Goal: Task Accomplishment & Management: Manage account settings

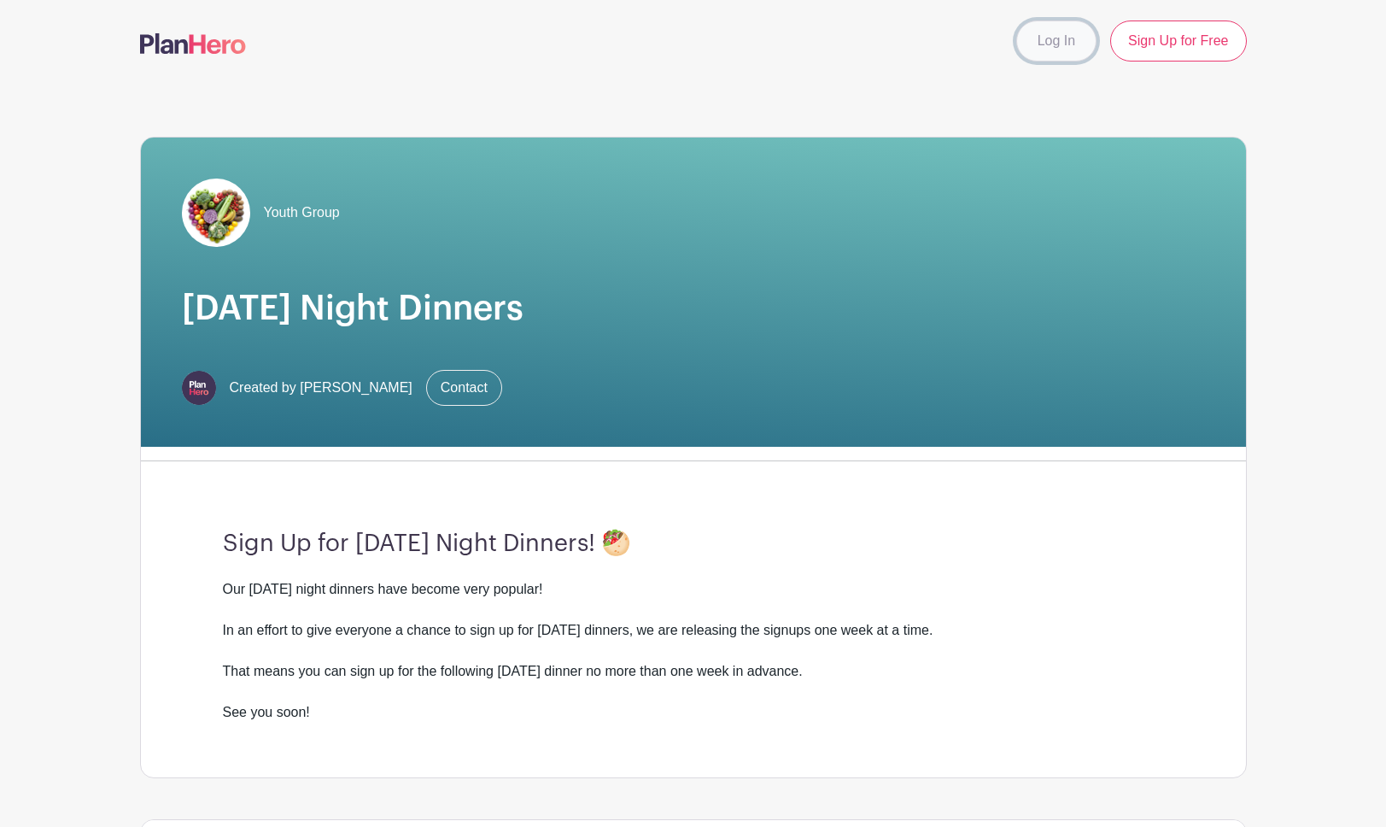
click at [1075, 44] on link "Log In" at bounding box center [1056, 41] width 80 height 41
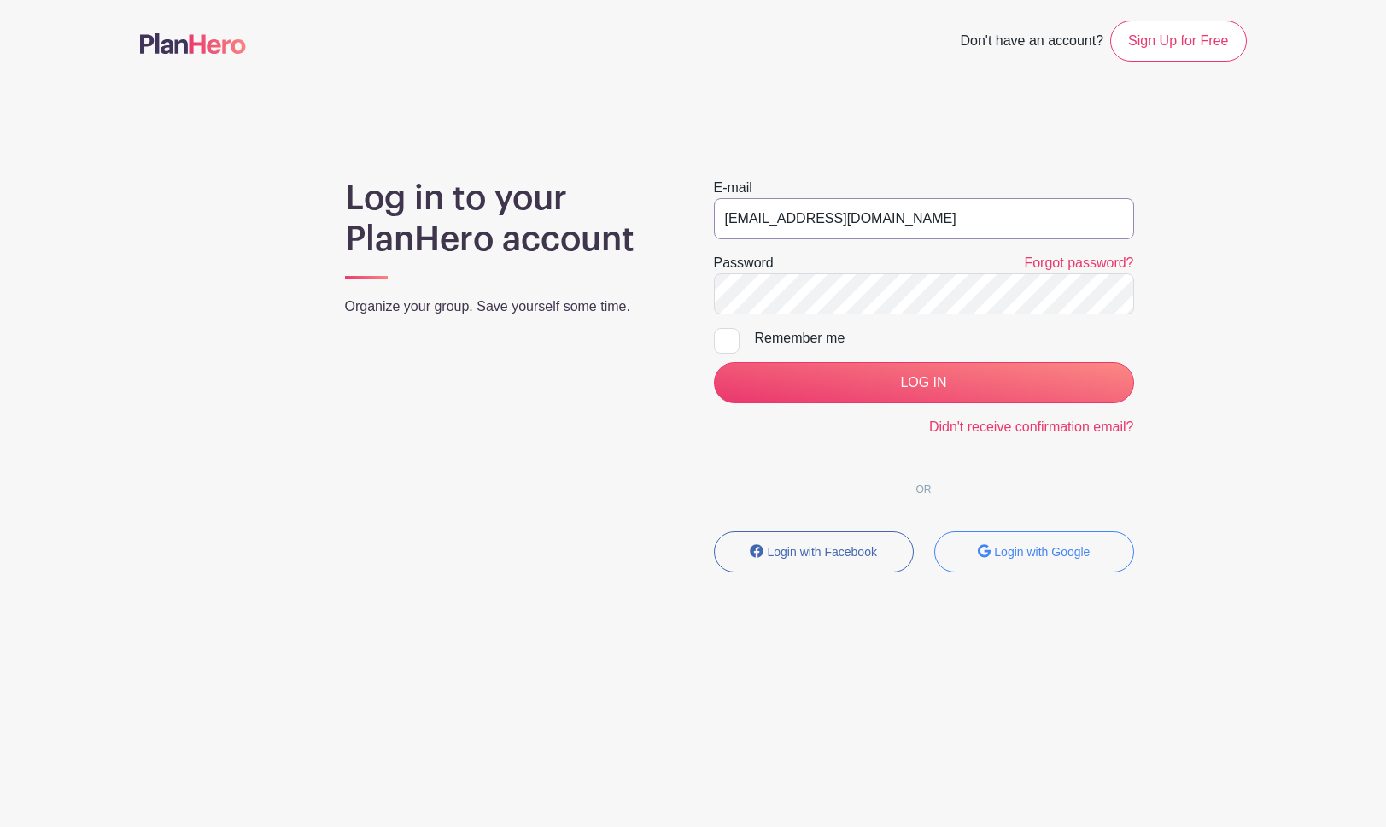
drag, startPoint x: 1034, startPoint y: 213, endPoint x: 697, endPoint y: 216, distance: 337.4
click at [697, 217] on div "E-mail jpfarrell77+sailor@gmail.com Password Forgot password? Remember me LOG I…" at bounding box center [924, 382] width 461 height 408
type input "[PERSON_NAME][EMAIL_ADDRESS][DOMAIN_NAME]"
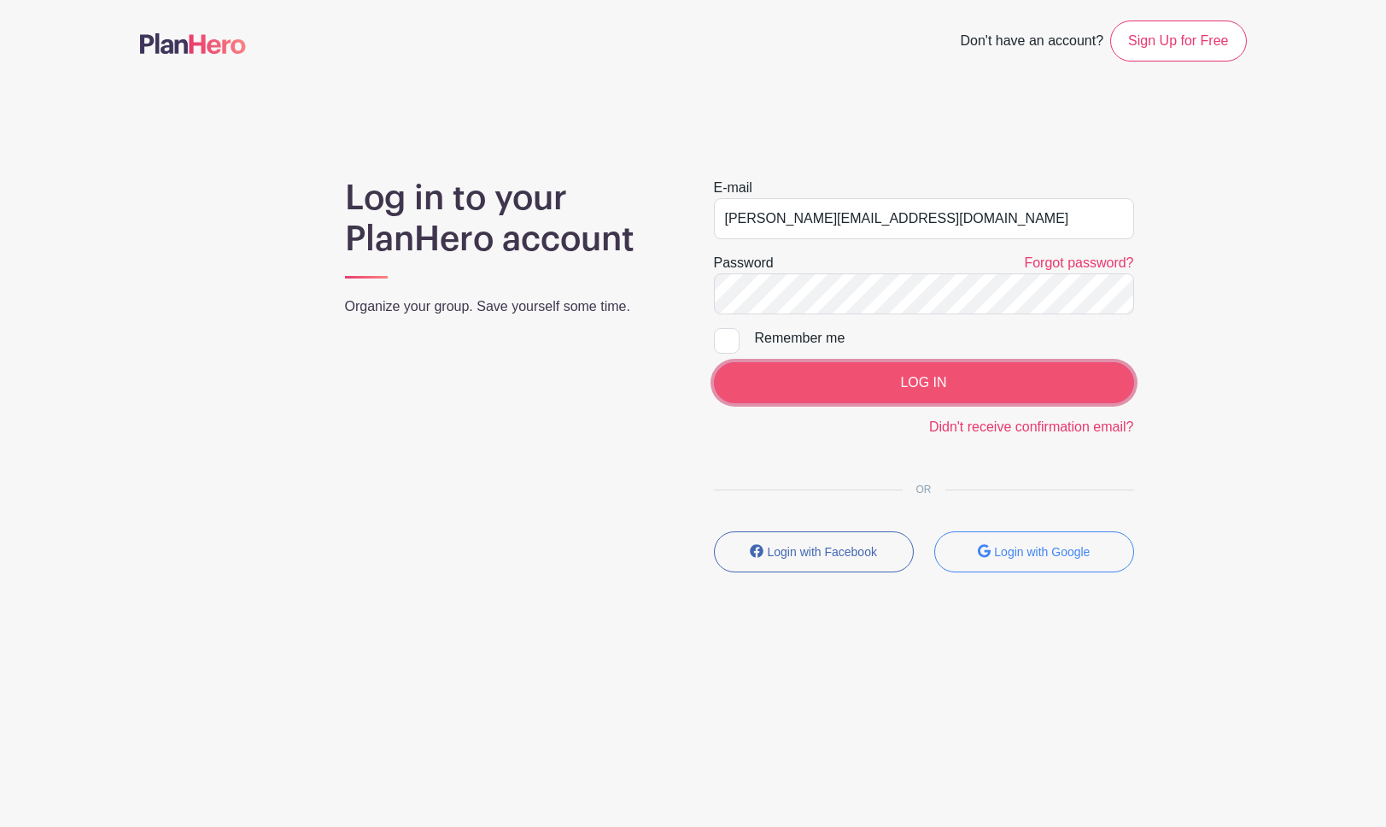
click at [893, 380] on input "LOG IN" at bounding box center [924, 382] width 420 height 41
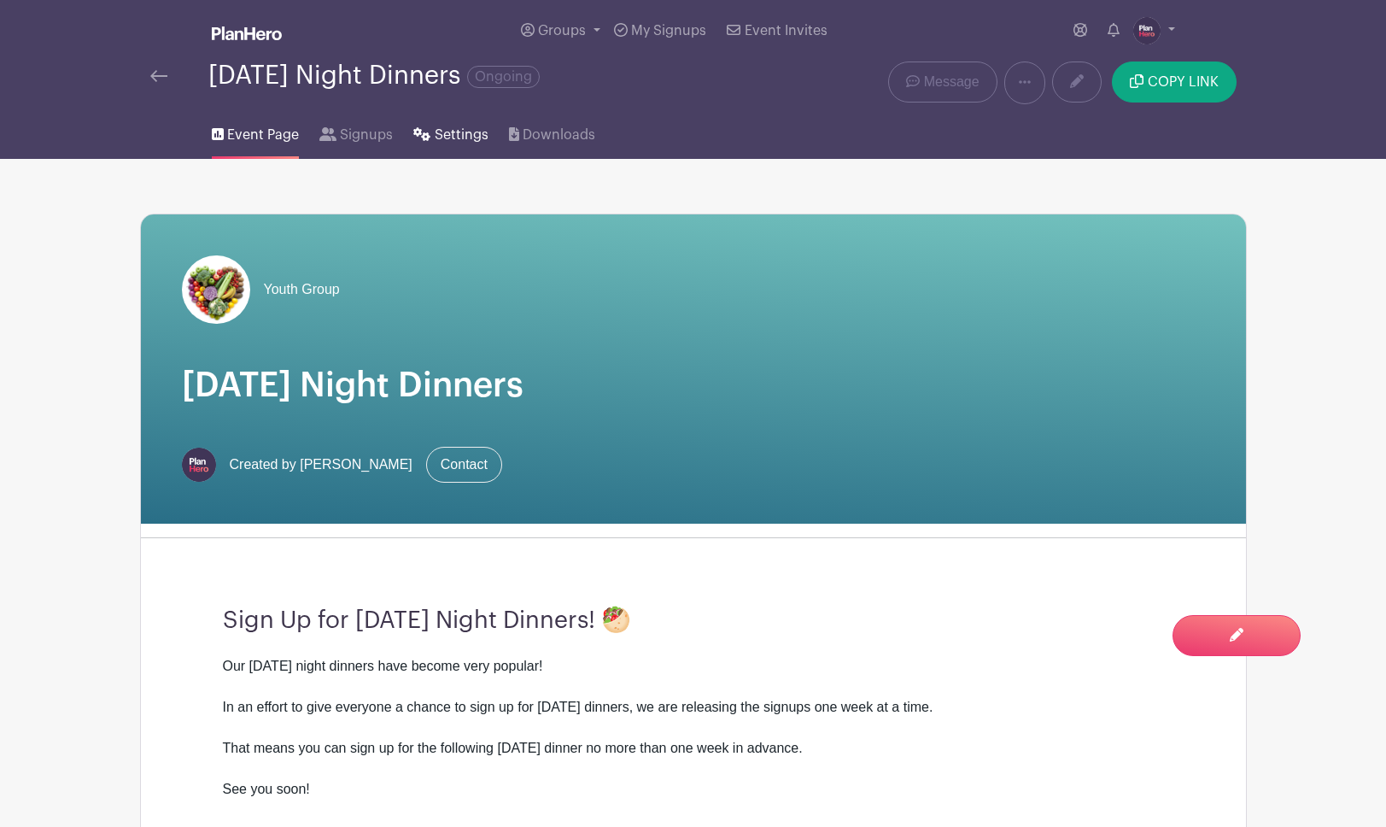
click at [456, 139] on span "Settings" at bounding box center [462, 135] width 54 height 21
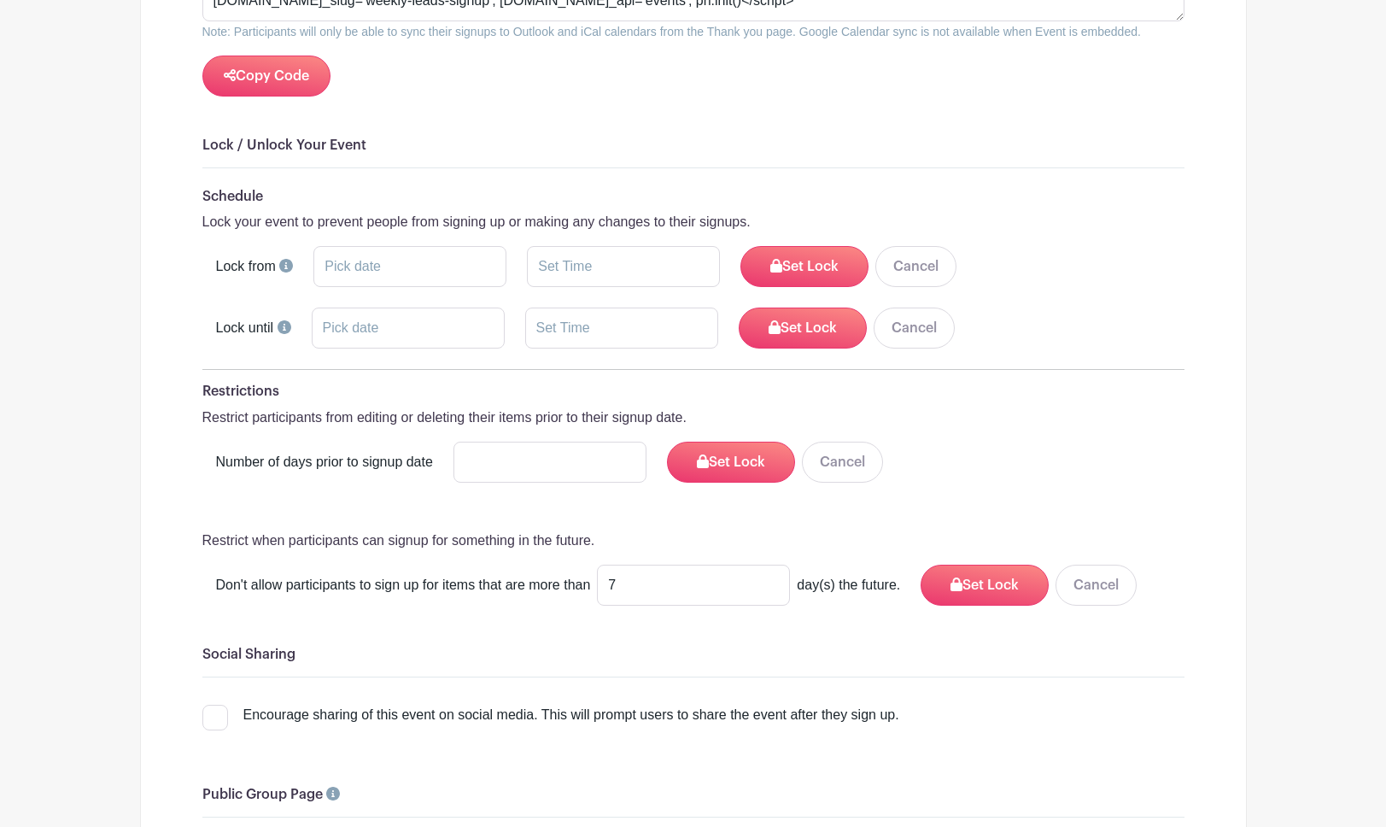
scroll to position [2219, 0]
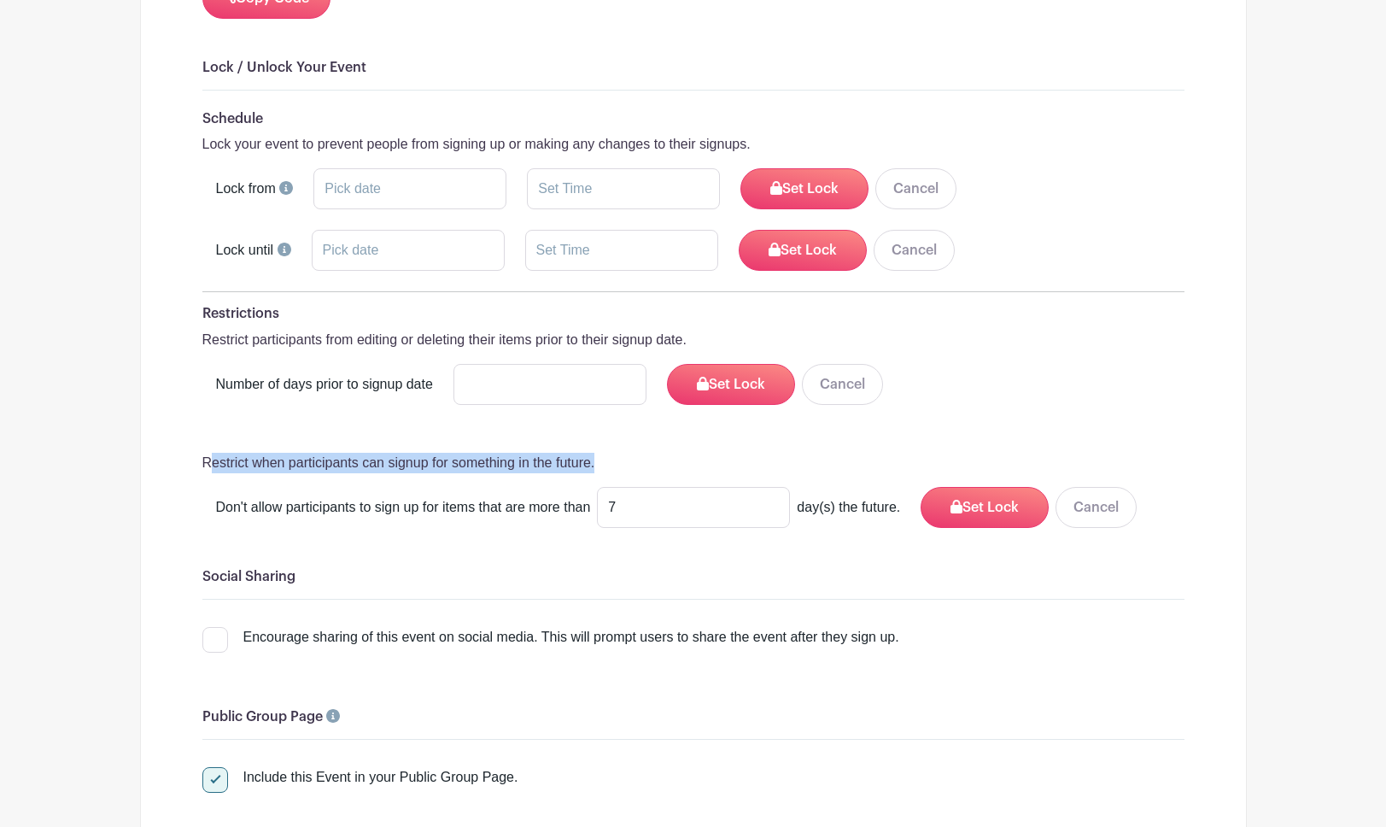
drag, startPoint x: 586, startPoint y: 428, endPoint x: 164, endPoint y: 427, distance: 422.0
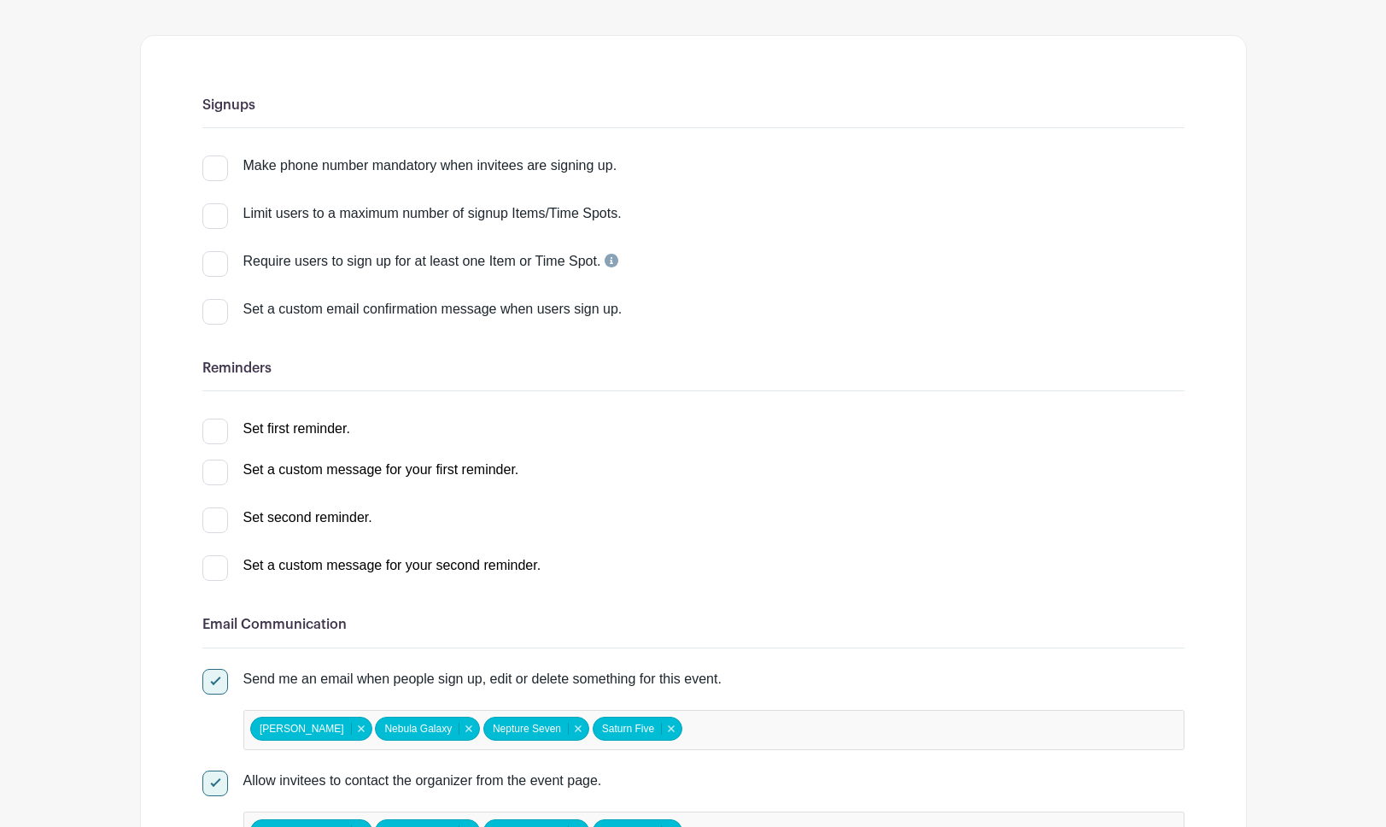
scroll to position [0, 0]
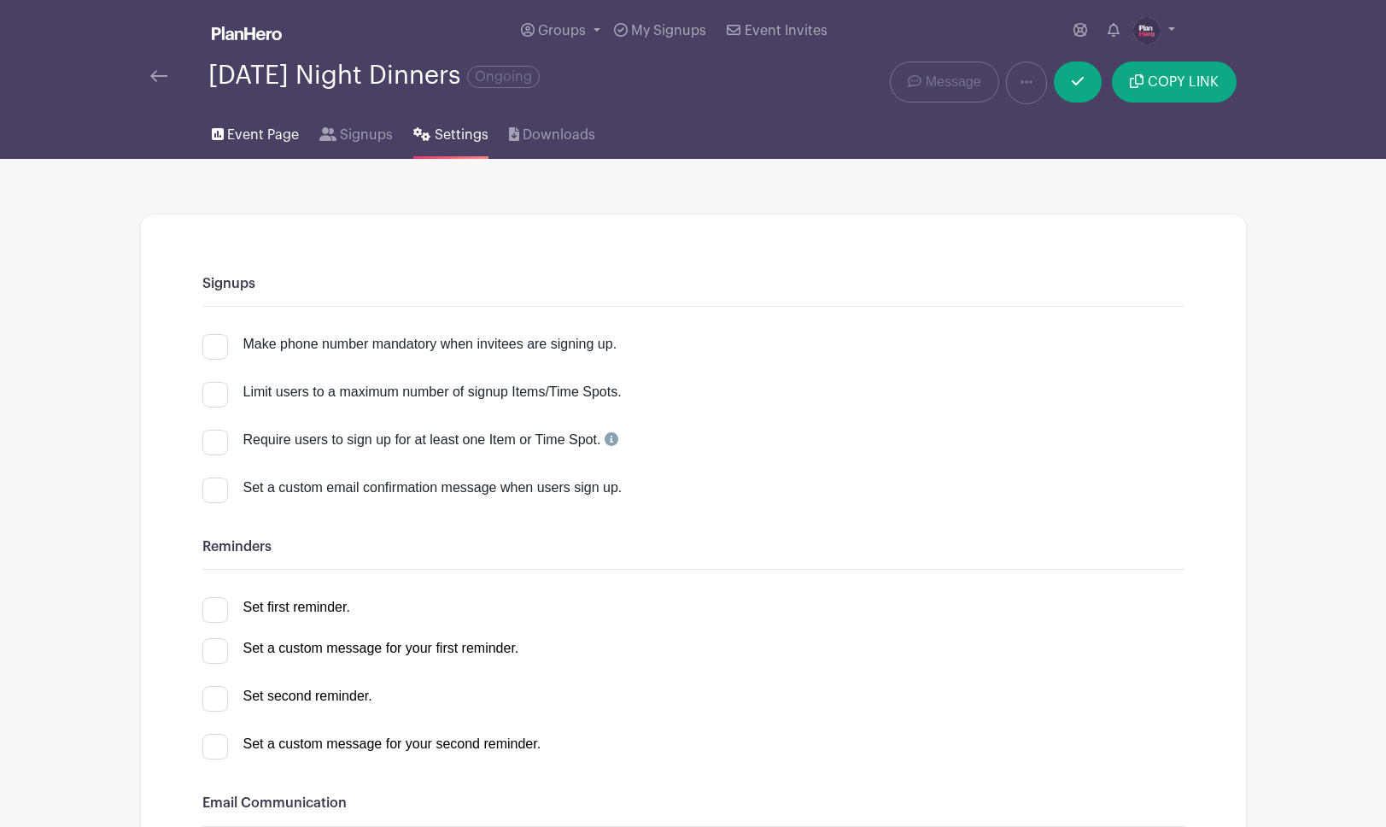
click at [249, 138] on span "Event Page" at bounding box center [263, 135] width 72 height 21
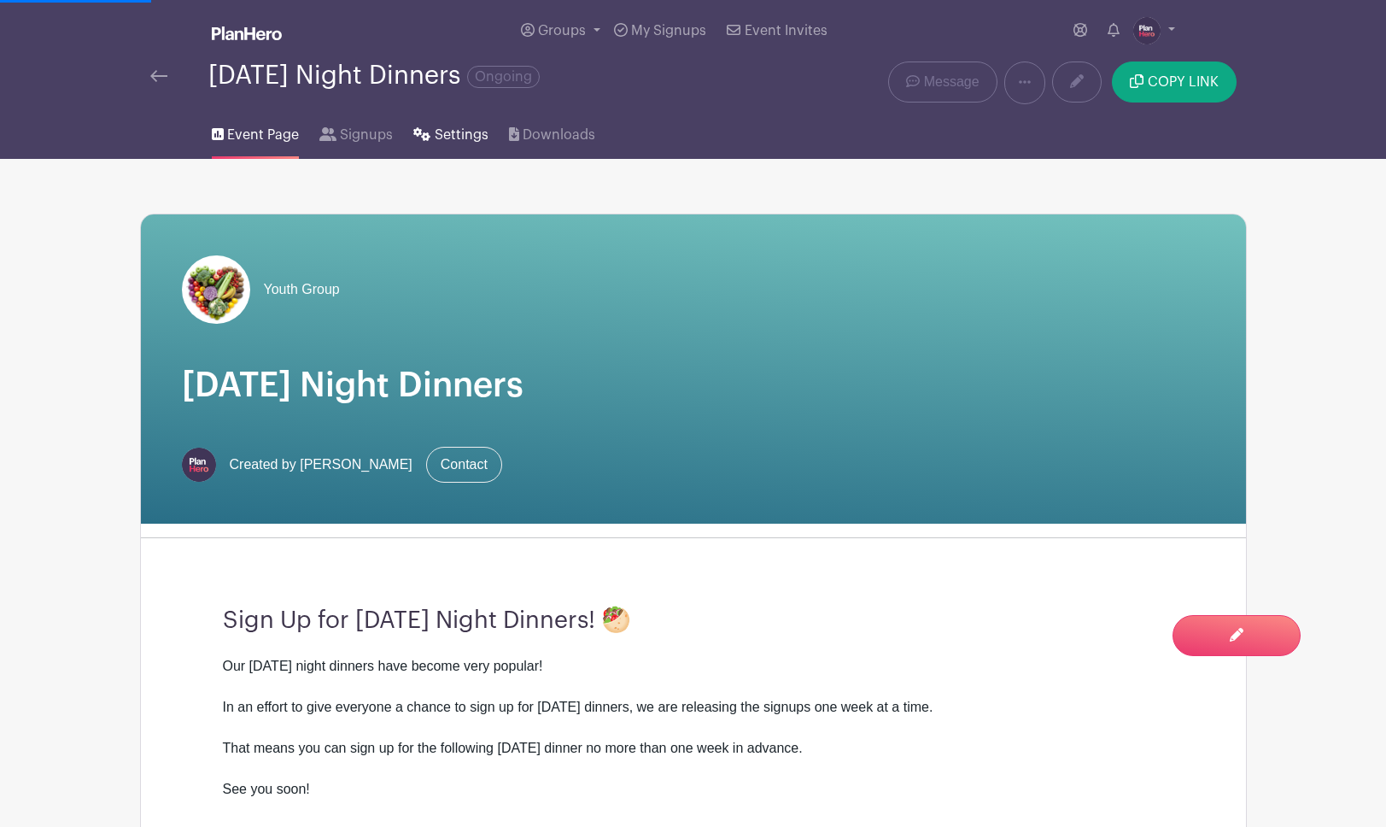
click at [453, 135] on span "Settings" at bounding box center [462, 135] width 54 height 21
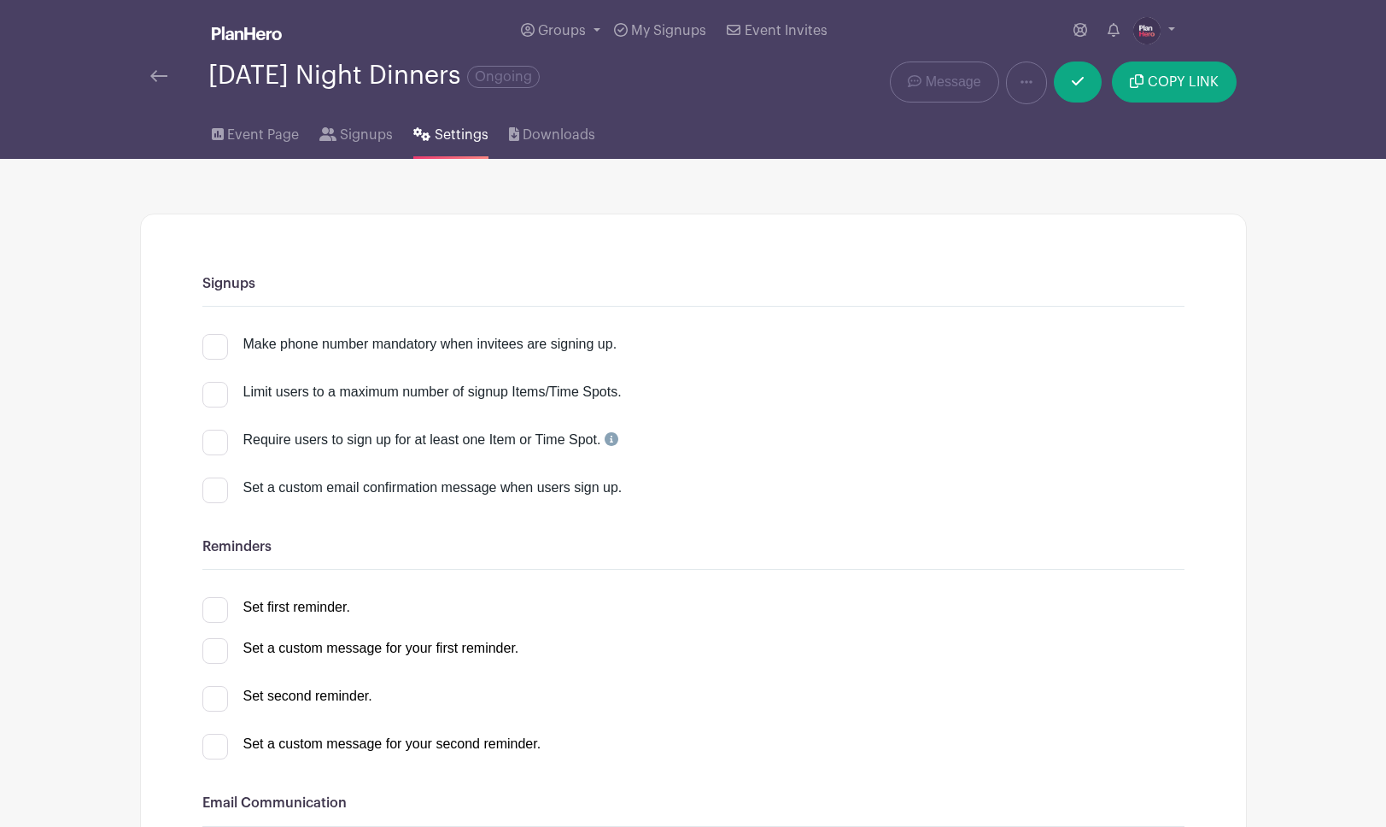
click at [208, 608] on input "Set first reminder." at bounding box center [207, 602] width 11 height 11
checkbox input "true"
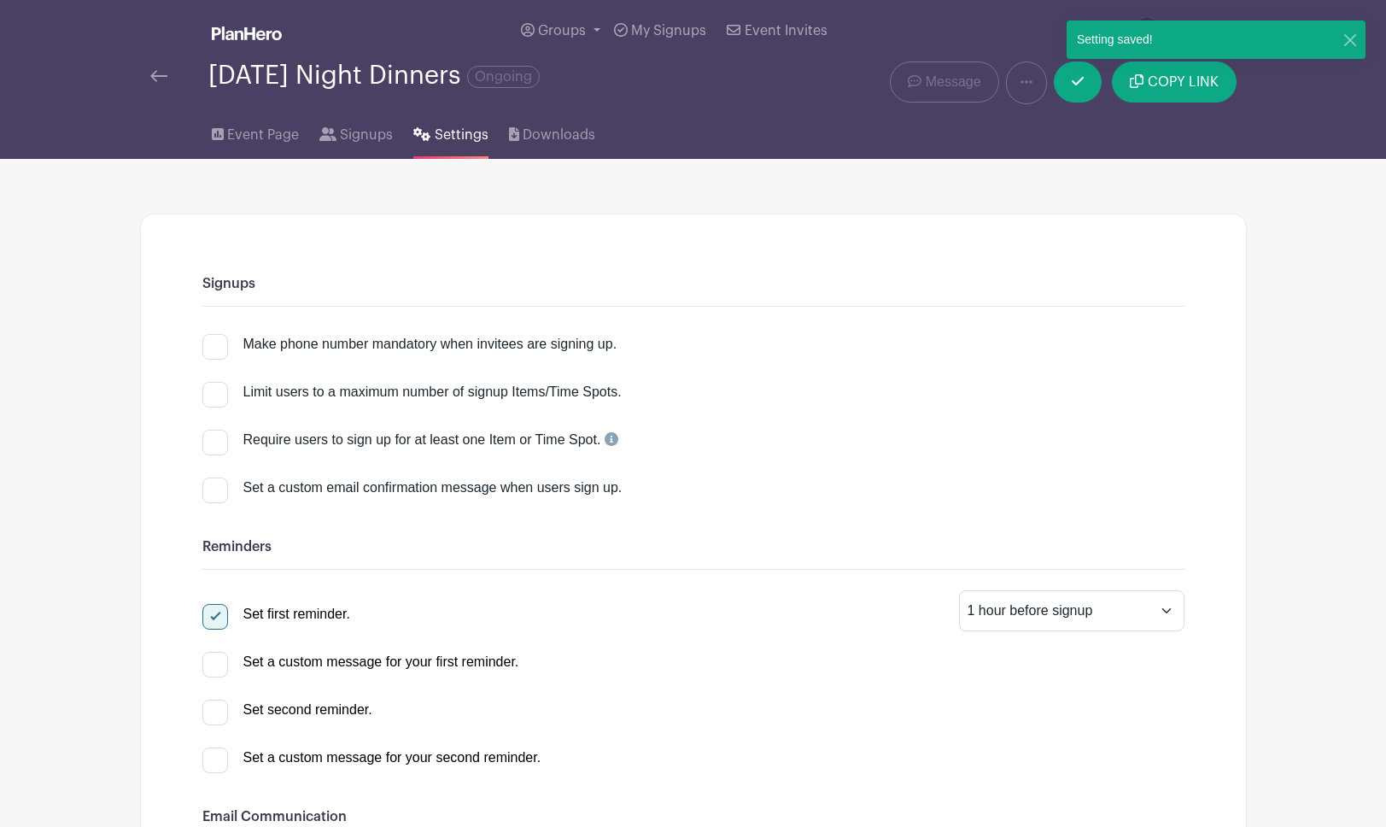
click at [214, 706] on div at bounding box center [215, 713] width 26 height 26
click at [214, 706] on input "Set second reminder." at bounding box center [207, 705] width 11 height 11
select select "2"
checkbox input "true"
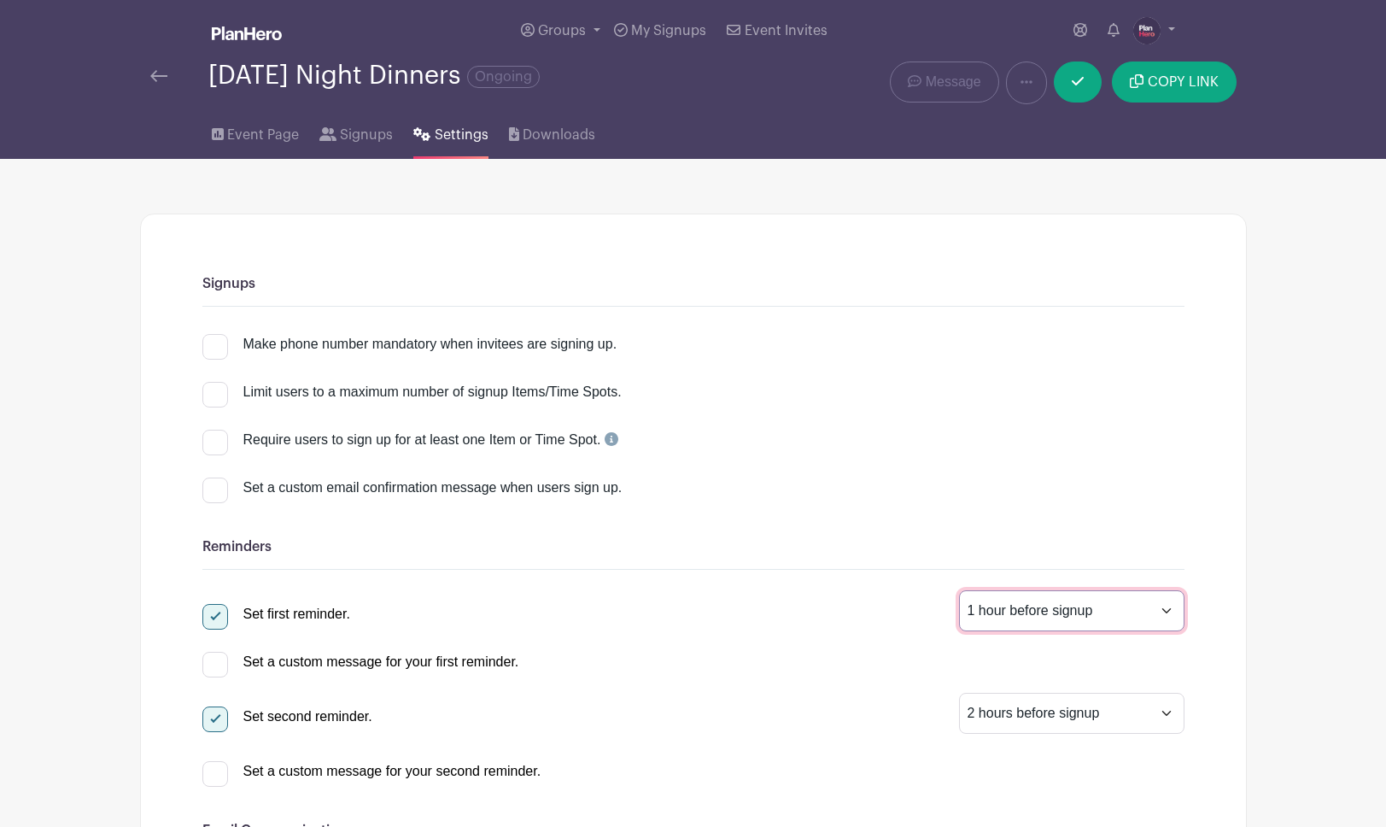
click at [1021, 615] on select "1 hour before signup 2 hours before signup 3 hours before signup 4 hours before…" at bounding box center [1072, 610] width 226 height 41
select select "24"
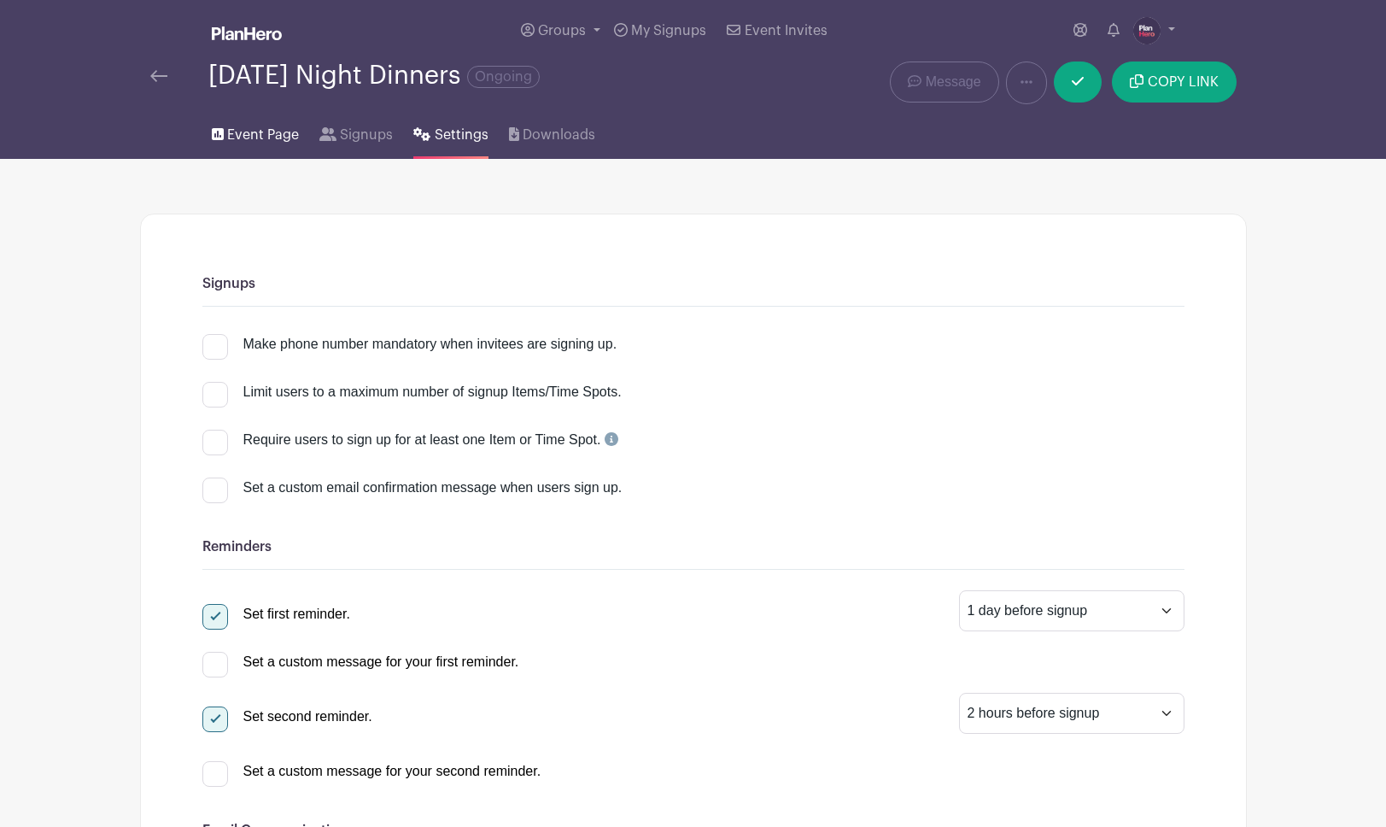
click at [249, 140] on span "Event Page" at bounding box center [263, 135] width 72 height 21
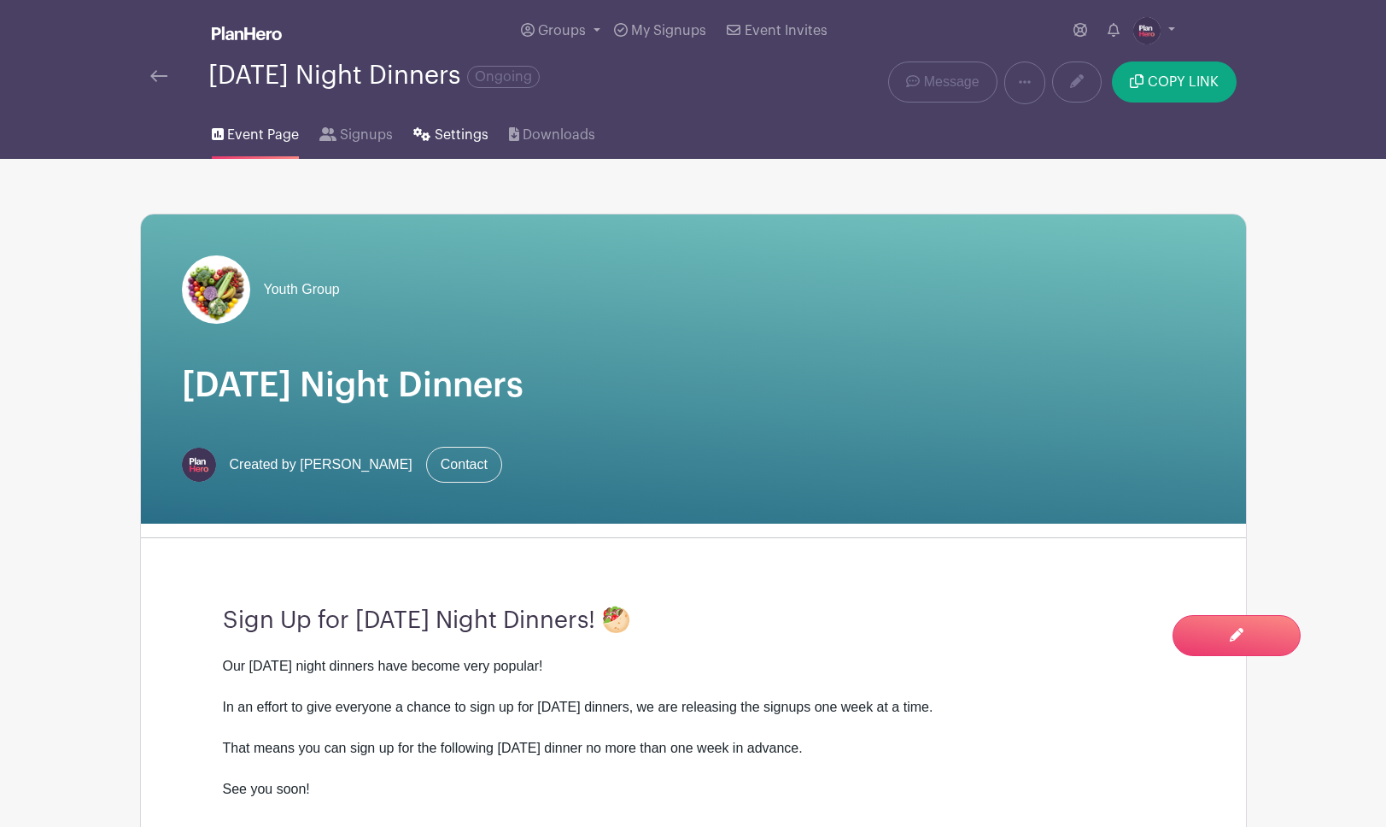
click at [446, 132] on span "Settings" at bounding box center [462, 135] width 54 height 21
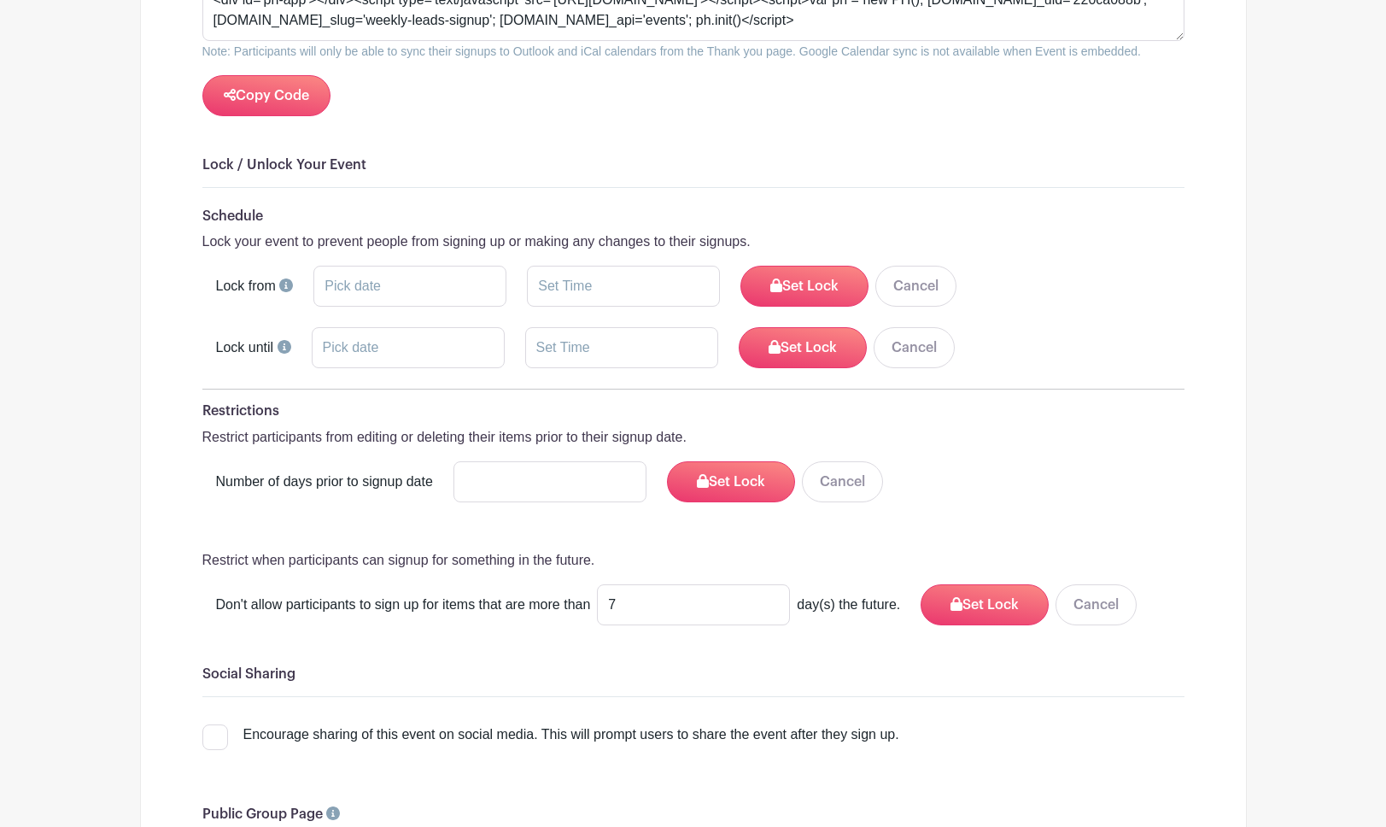
scroll to position [2170, 0]
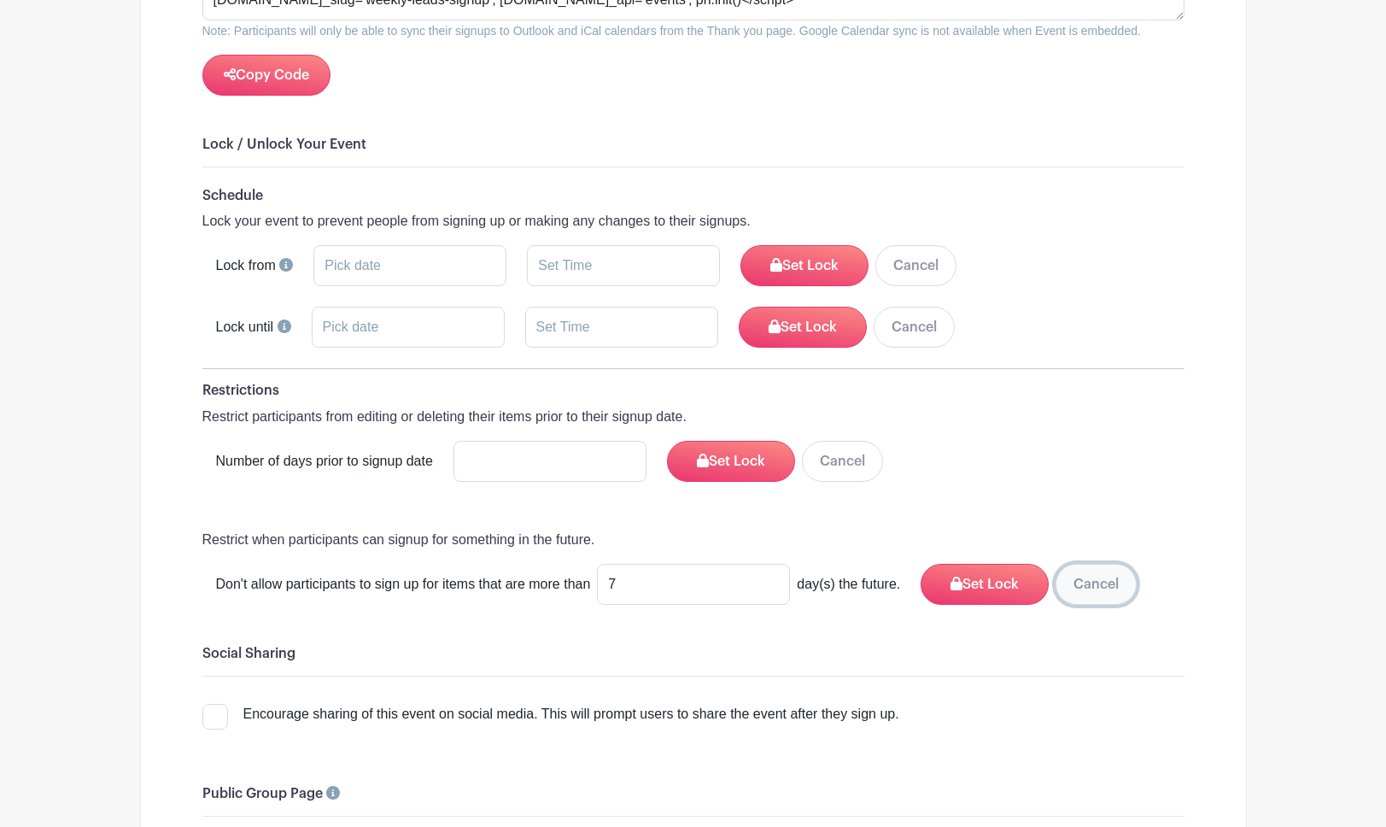
click at [1075, 564] on button "Cancel" at bounding box center [1096, 584] width 81 height 41
click at [817, 441] on button "Cancel" at bounding box center [842, 461] width 81 height 41
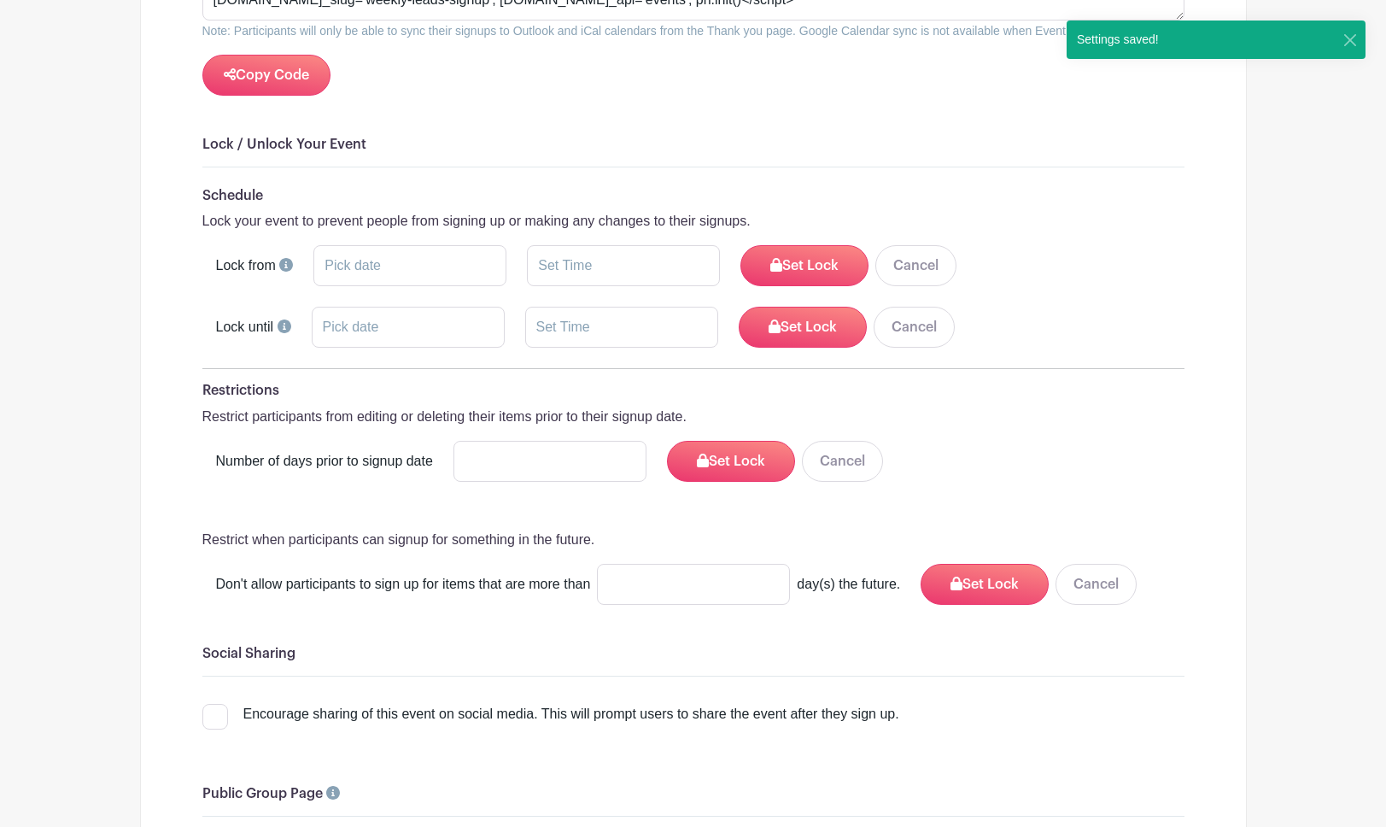
click at [940, 441] on div "Number of days prior to signup date Set Lock Cancel" at bounding box center [693, 461] width 982 height 41
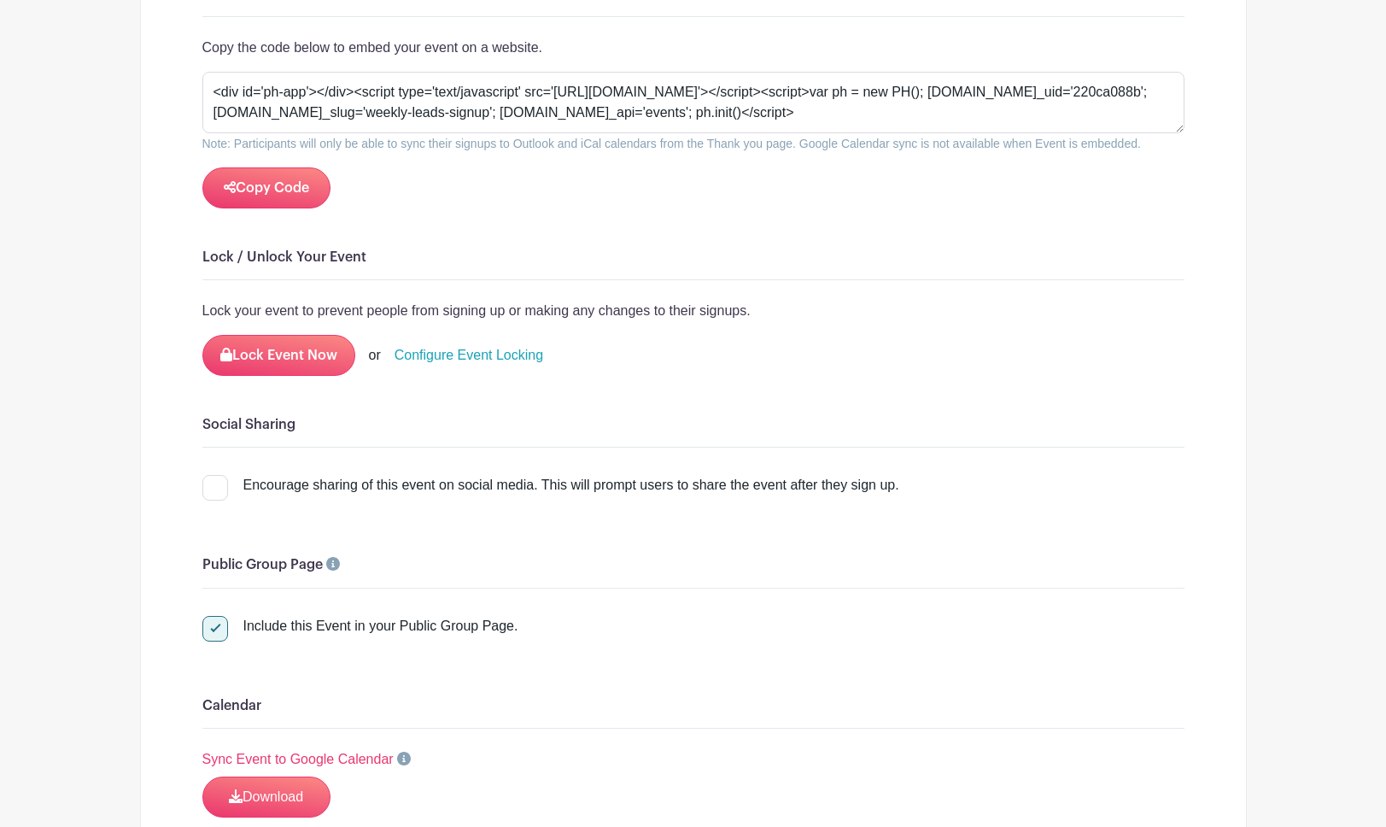
scroll to position [2056, 0]
click at [428, 346] on link "Configure Event Locking" at bounding box center [469, 356] width 149 height 21
click at [438, 346] on link "Configure Event Locking" at bounding box center [469, 356] width 149 height 21
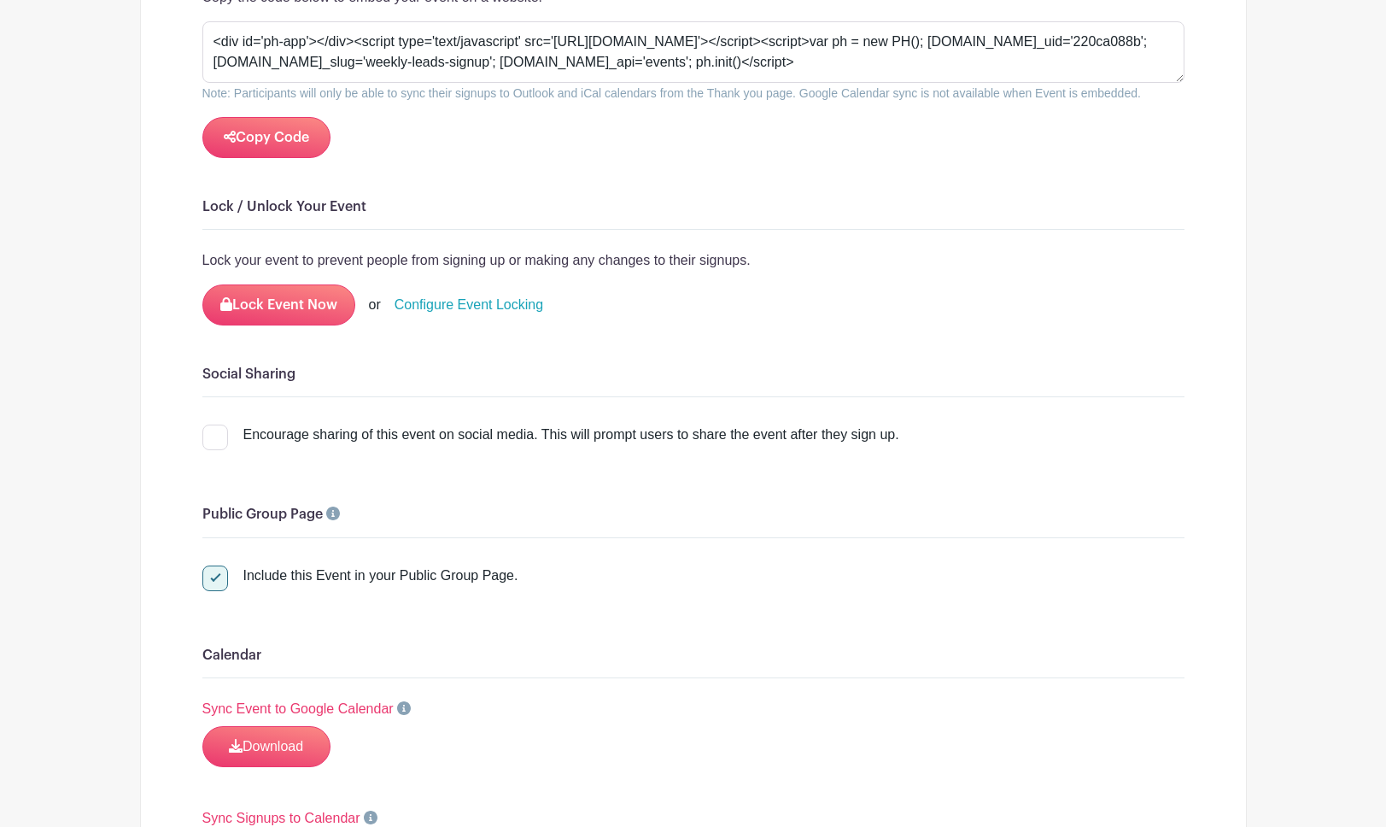
scroll to position [2095, 0]
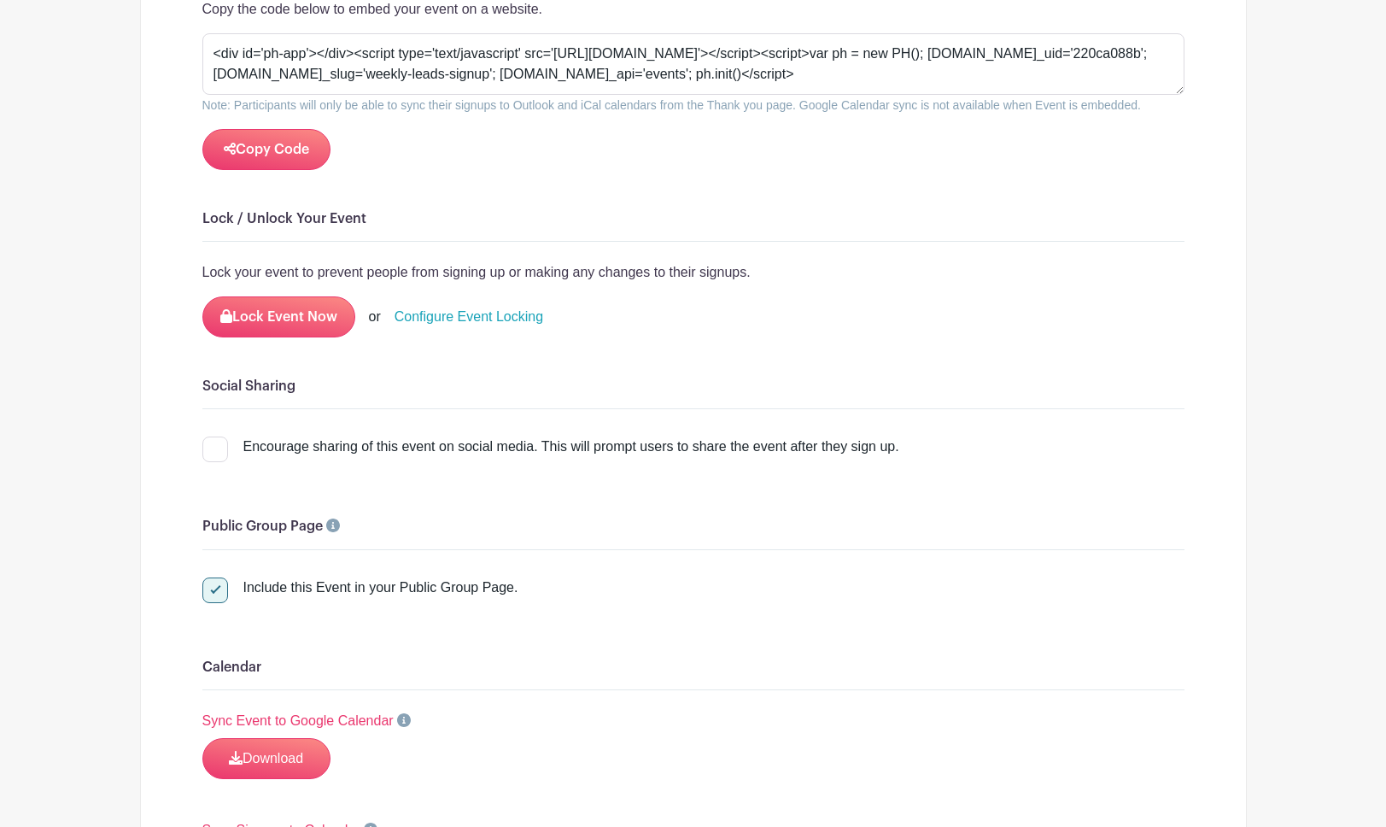
click at [466, 307] on link "Configure Event Locking" at bounding box center [469, 317] width 149 height 21
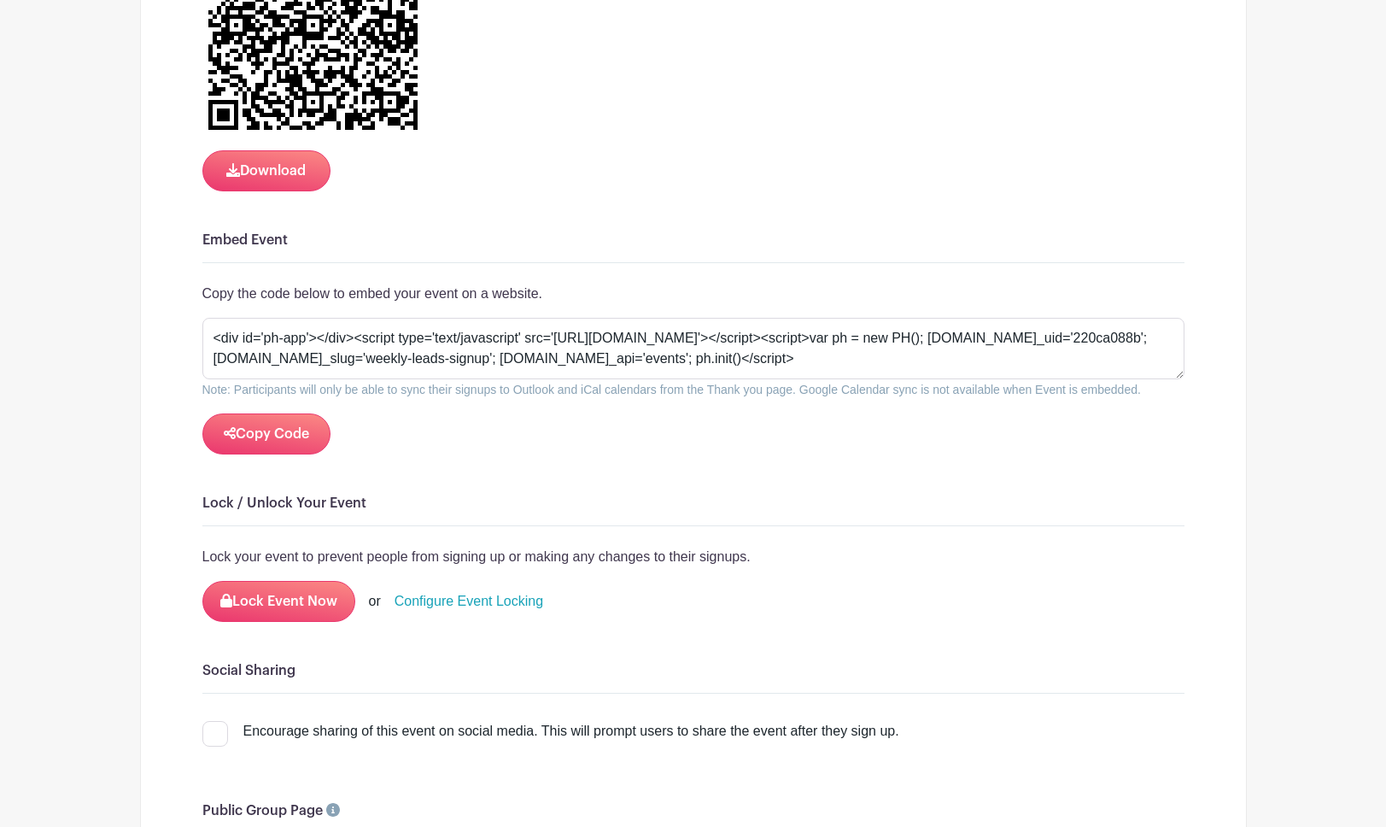
scroll to position [1766, 0]
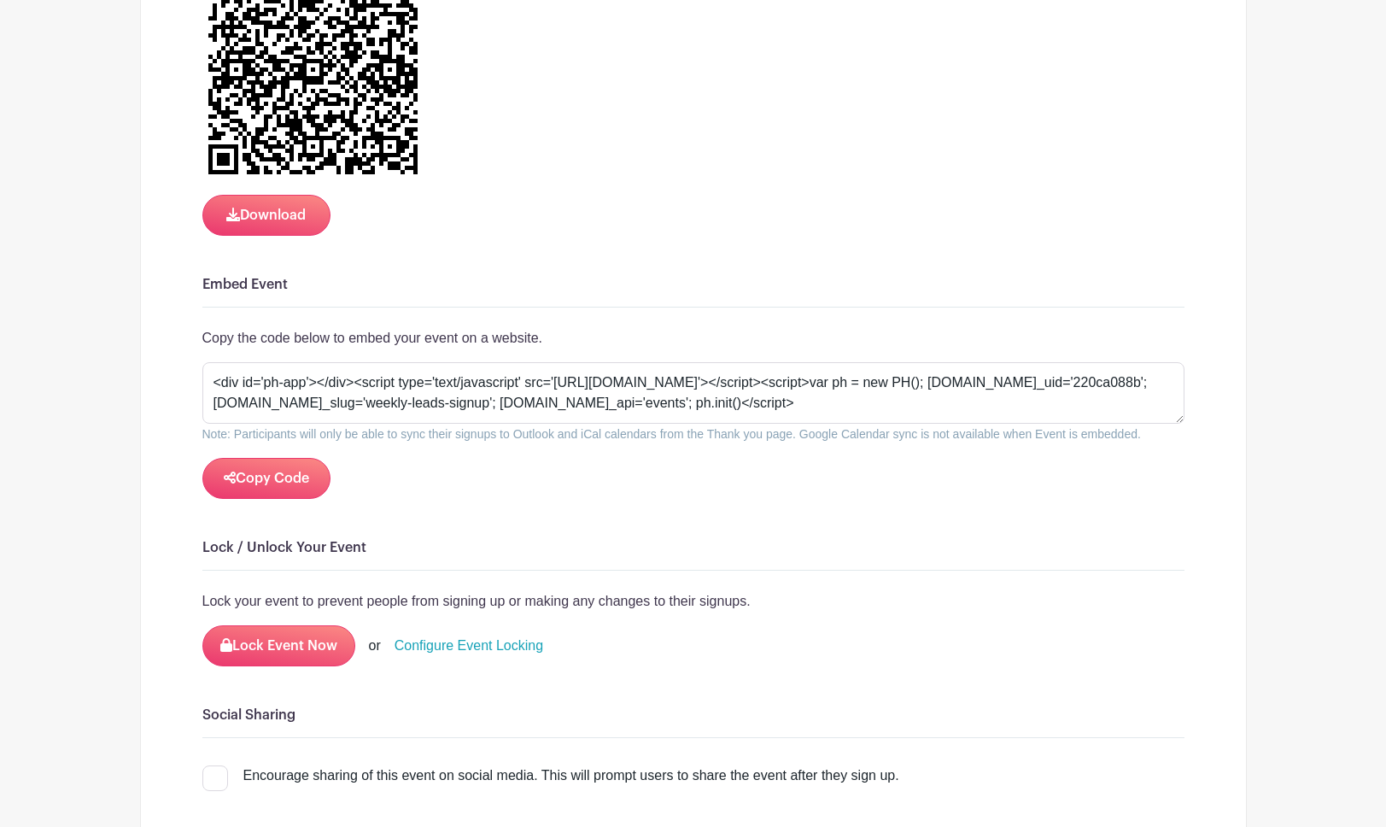
click at [473, 636] on link "Configure Event Locking" at bounding box center [469, 646] width 149 height 21
click at [423, 636] on link "Configure Event Locking" at bounding box center [469, 646] width 149 height 21
click at [294, 625] on button "Lock Event Now" at bounding box center [278, 645] width 153 height 41
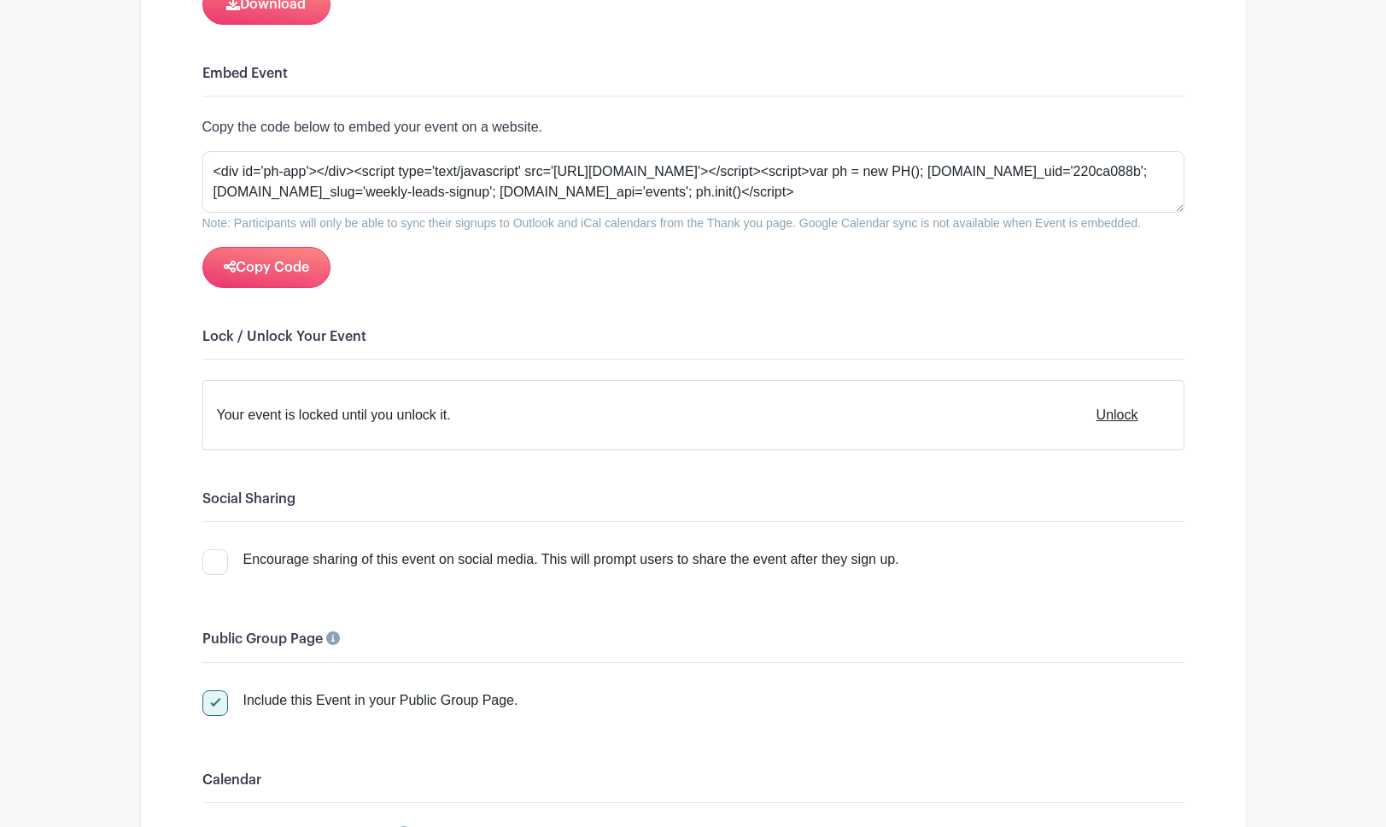
scroll to position [1964, 0]
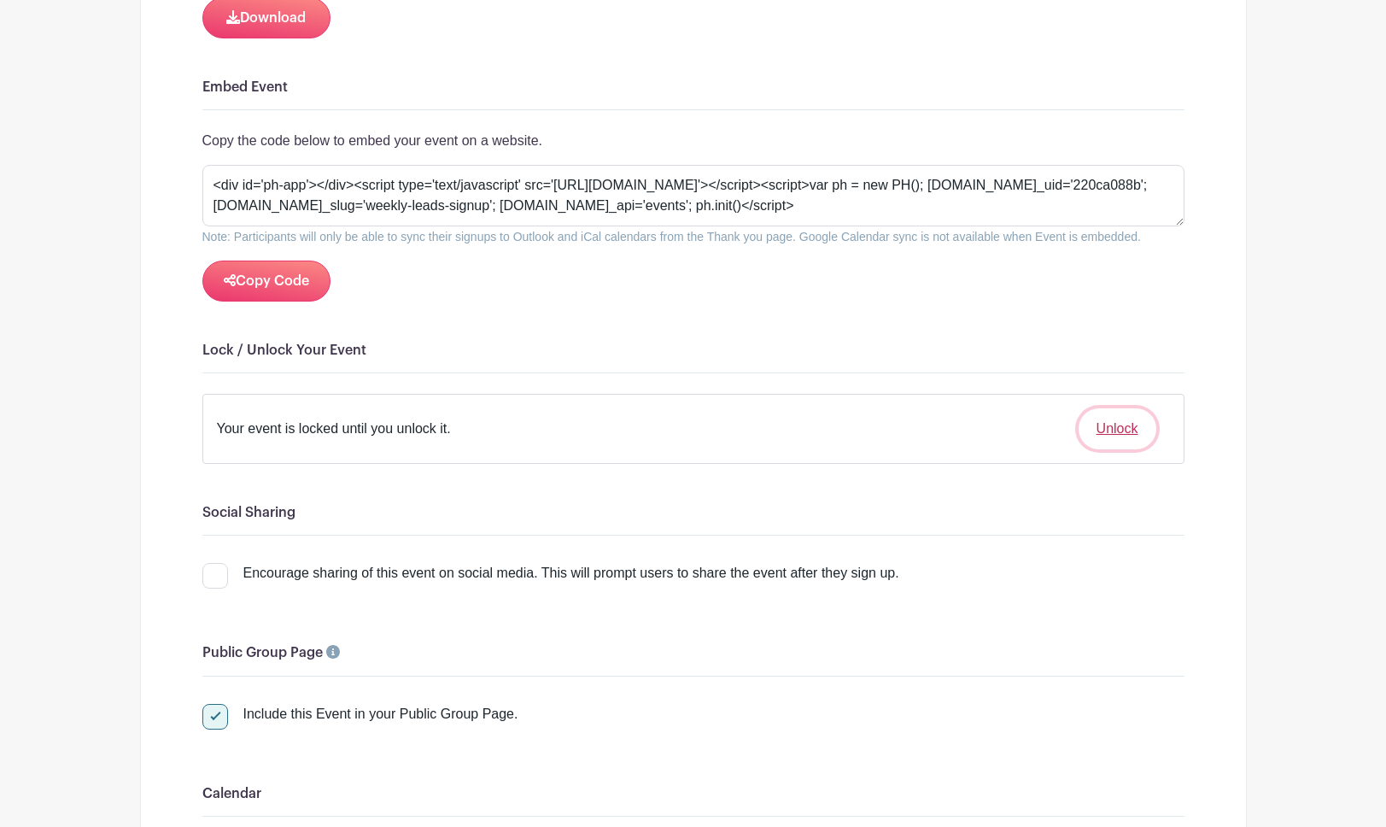
click at [1125, 408] on button "Unlock" at bounding box center [1118, 428] width 78 height 41
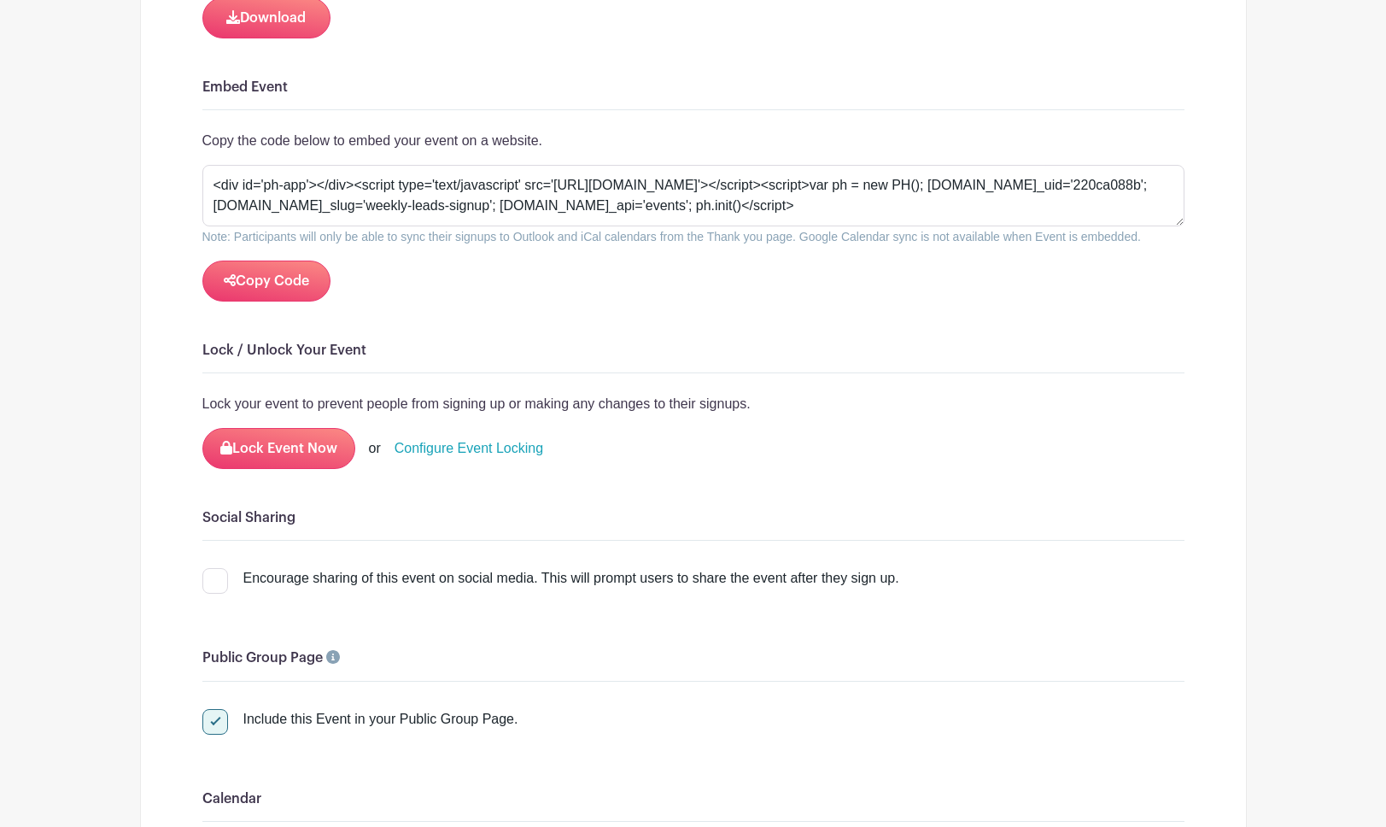
click at [432, 438] on link "Configure Event Locking" at bounding box center [469, 448] width 149 height 21
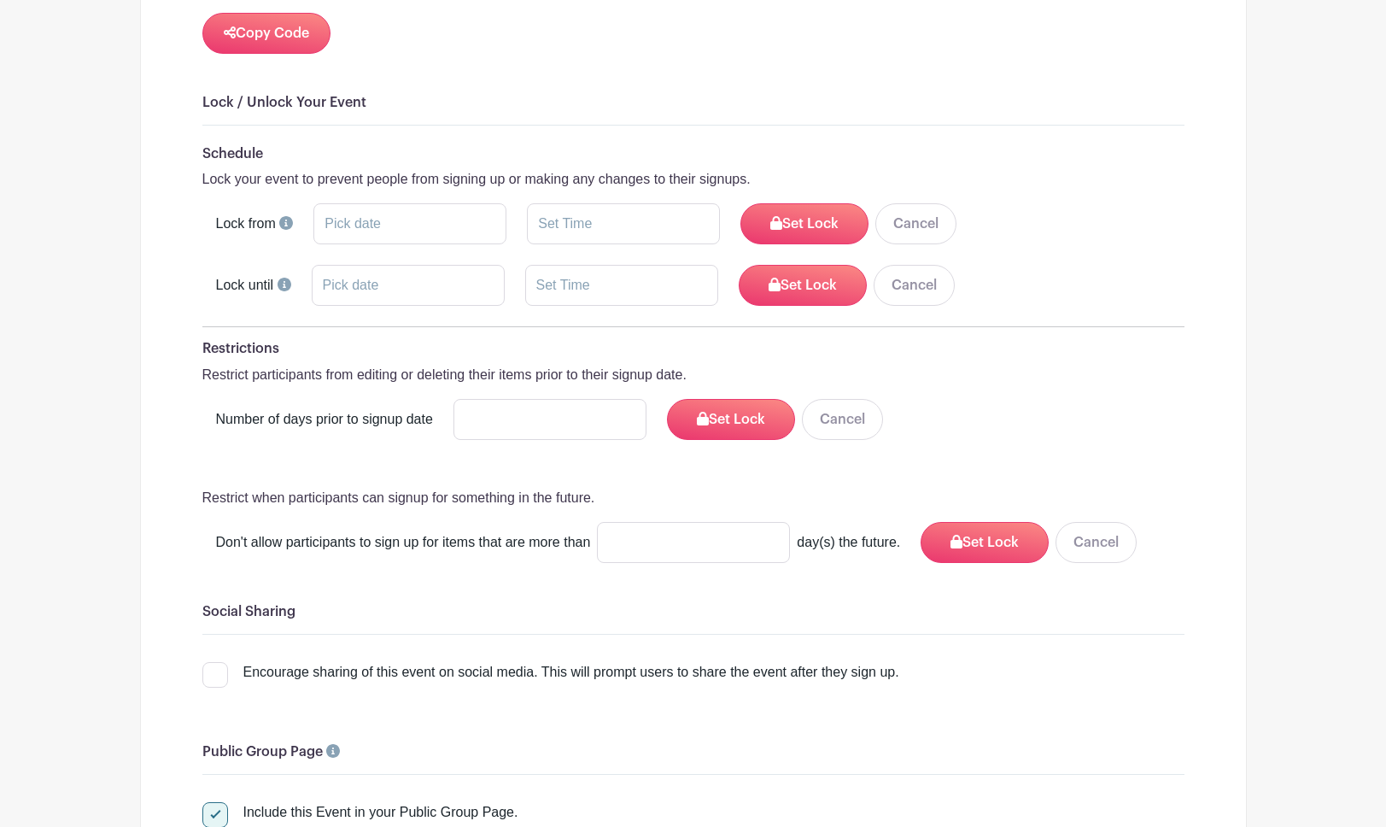
scroll to position [2214, 0]
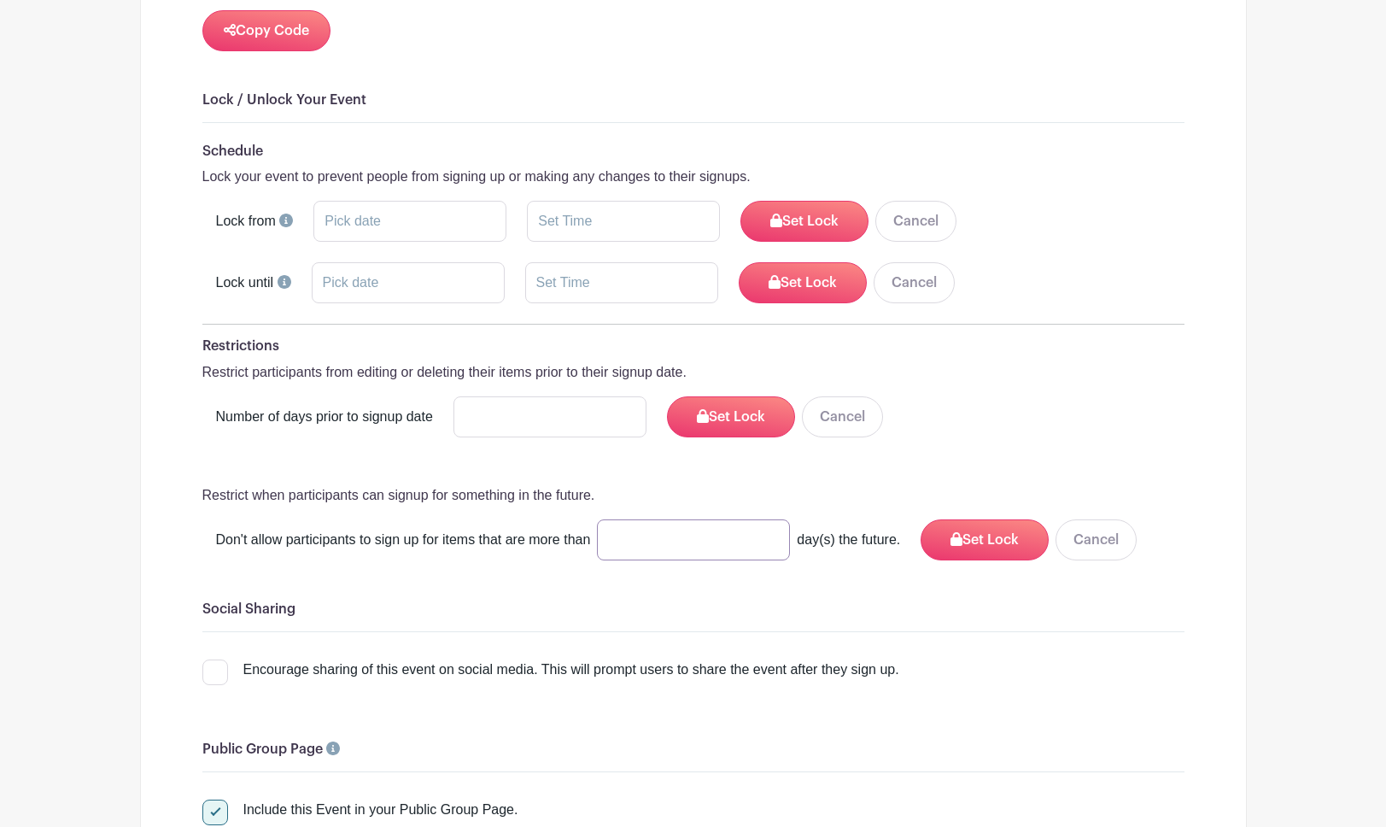
click at [720, 519] on input "number" at bounding box center [693, 539] width 193 height 41
type input "7"
click at [1068, 519] on button "Cancel" at bounding box center [1096, 539] width 81 height 41
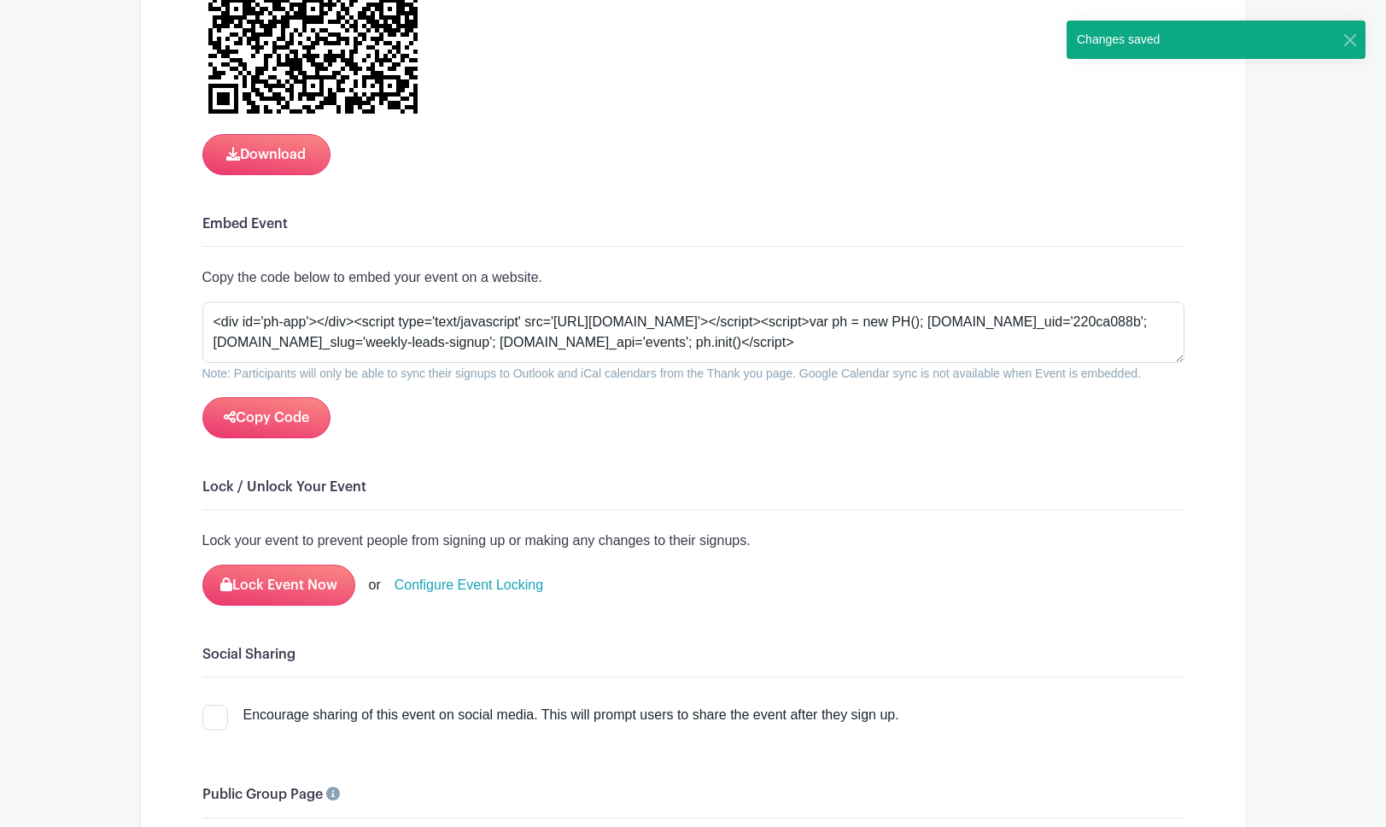
scroll to position [1890, 0]
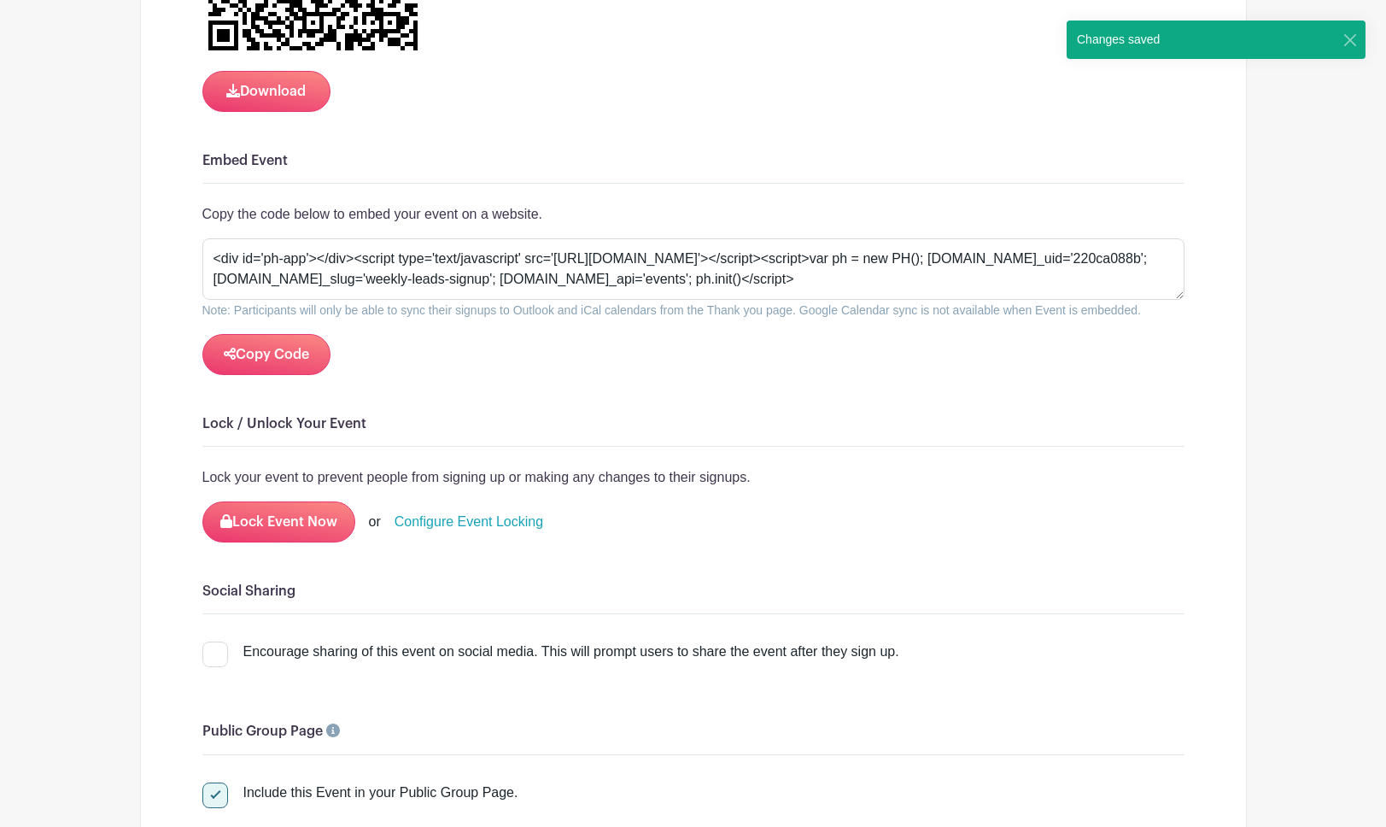
click at [424, 512] on link "Configure Event Locking" at bounding box center [469, 522] width 149 height 21
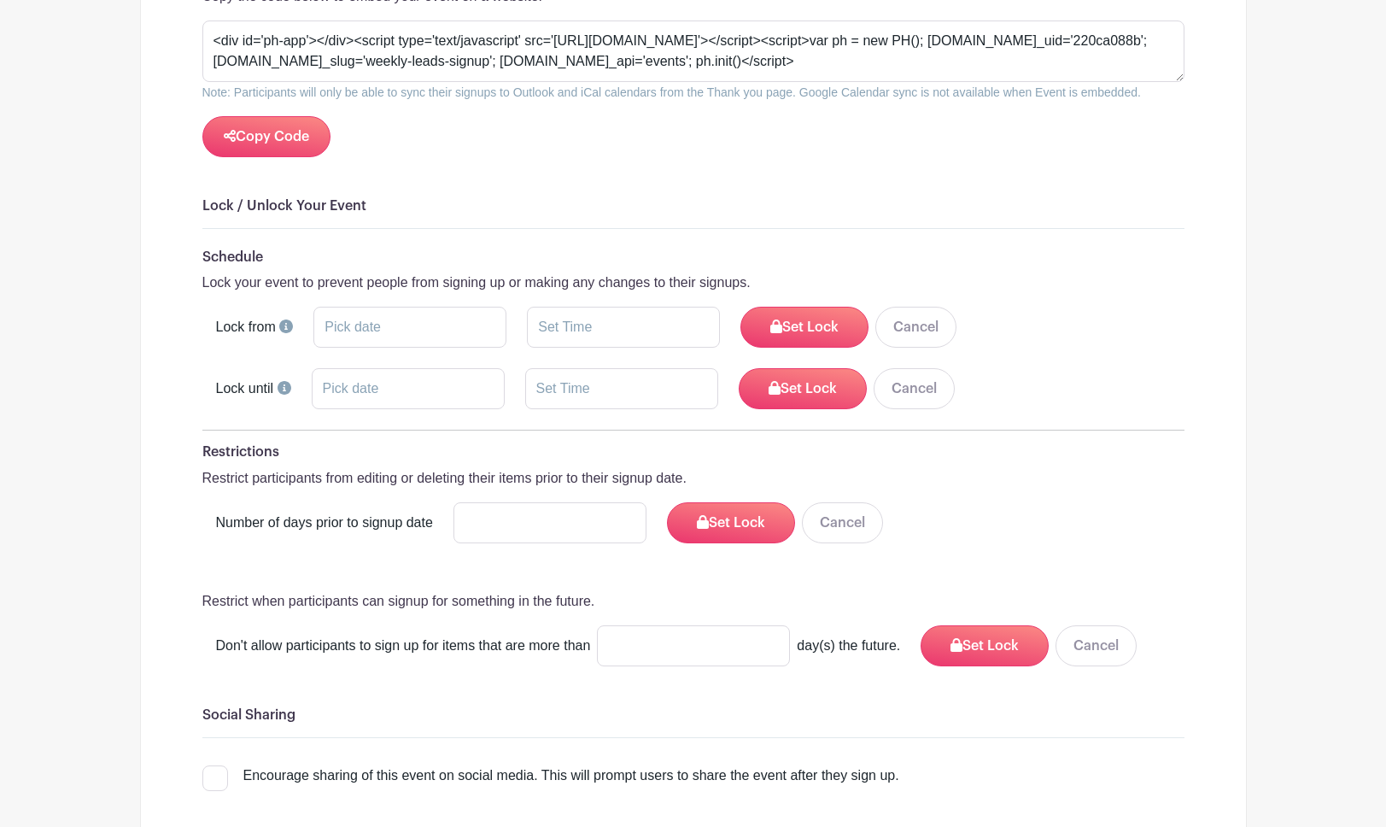
scroll to position [2131, 0]
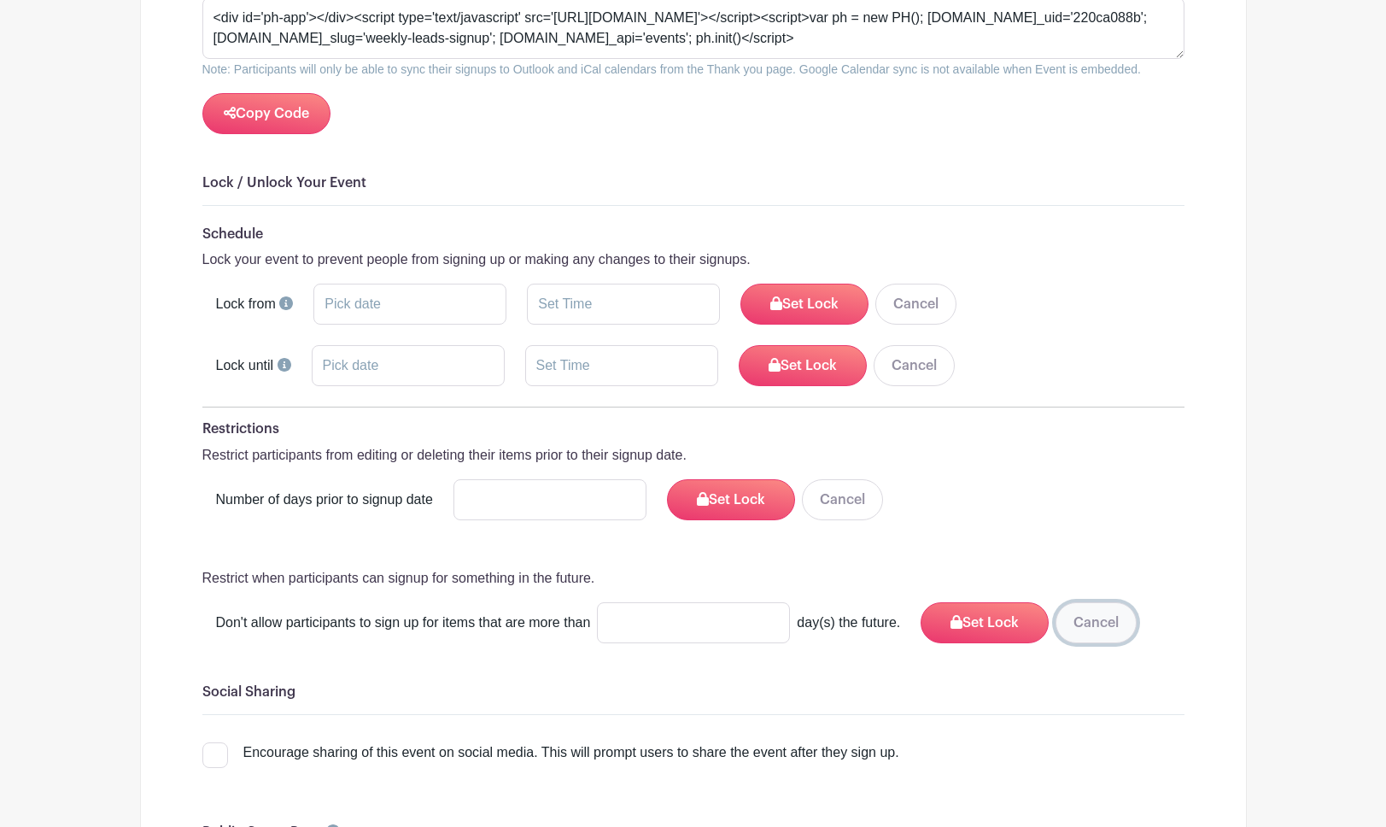
click at [1086, 602] on button "Cancel" at bounding box center [1096, 622] width 81 height 41
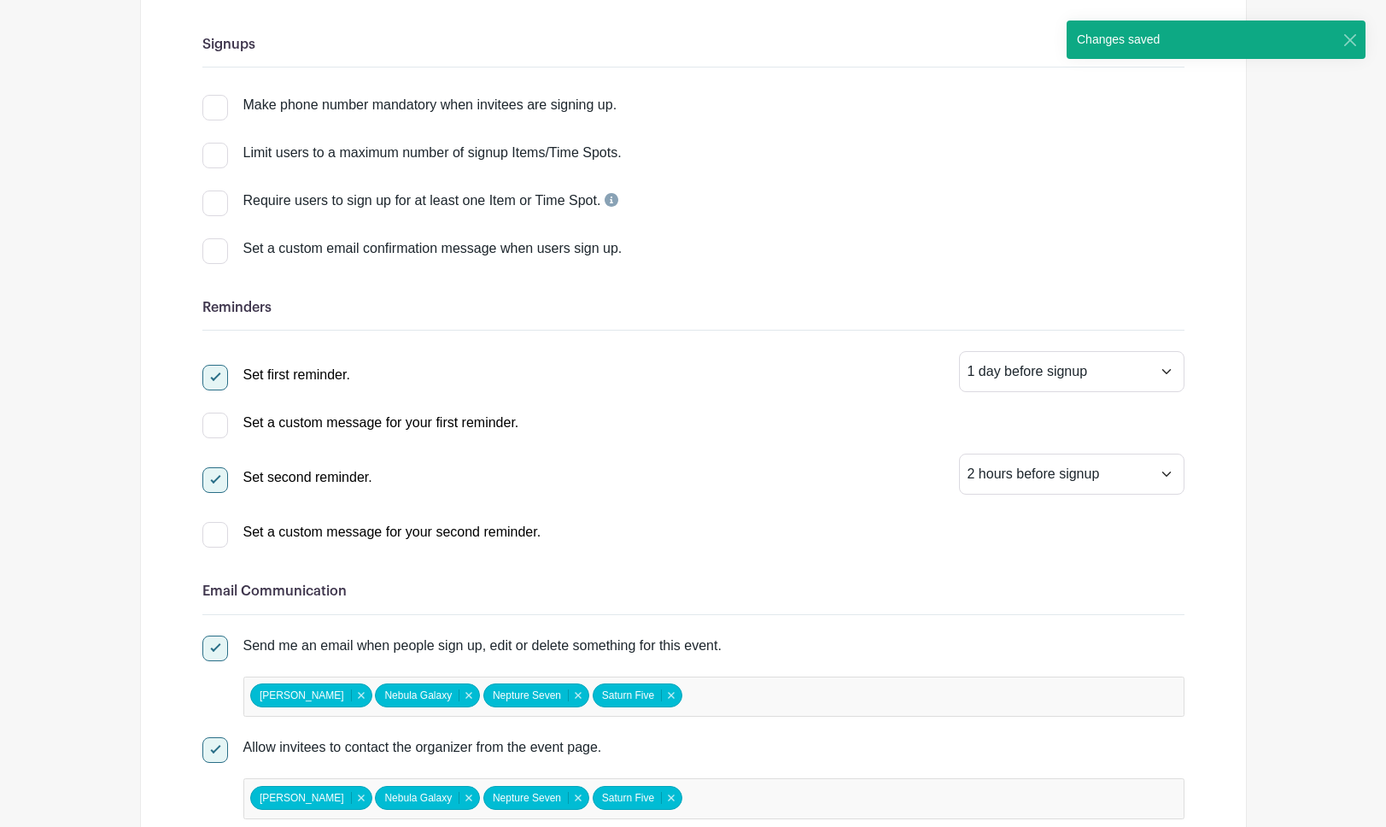
scroll to position [0, 0]
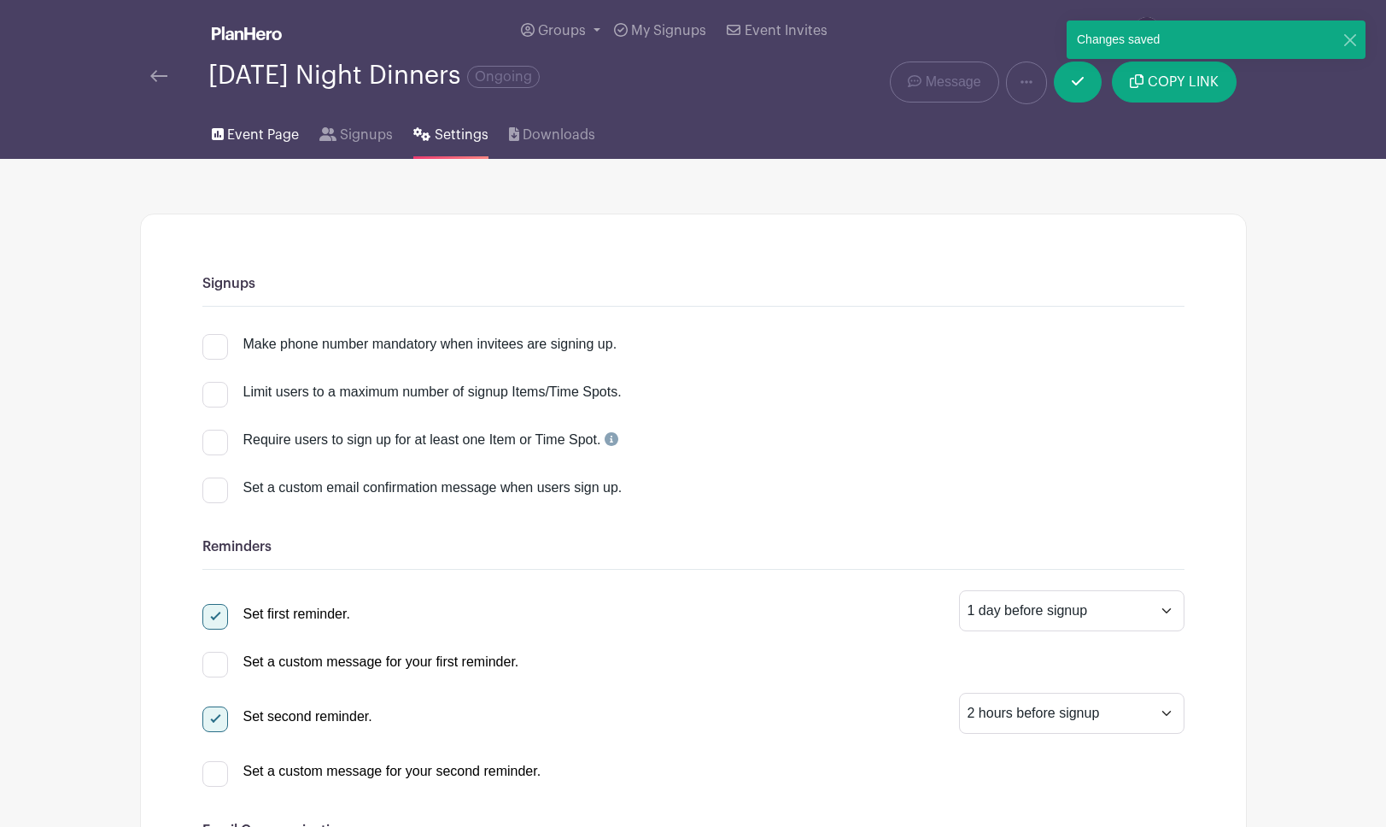
click at [254, 140] on span "Event Page" at bounding box center [263, 135] width 72 height 21
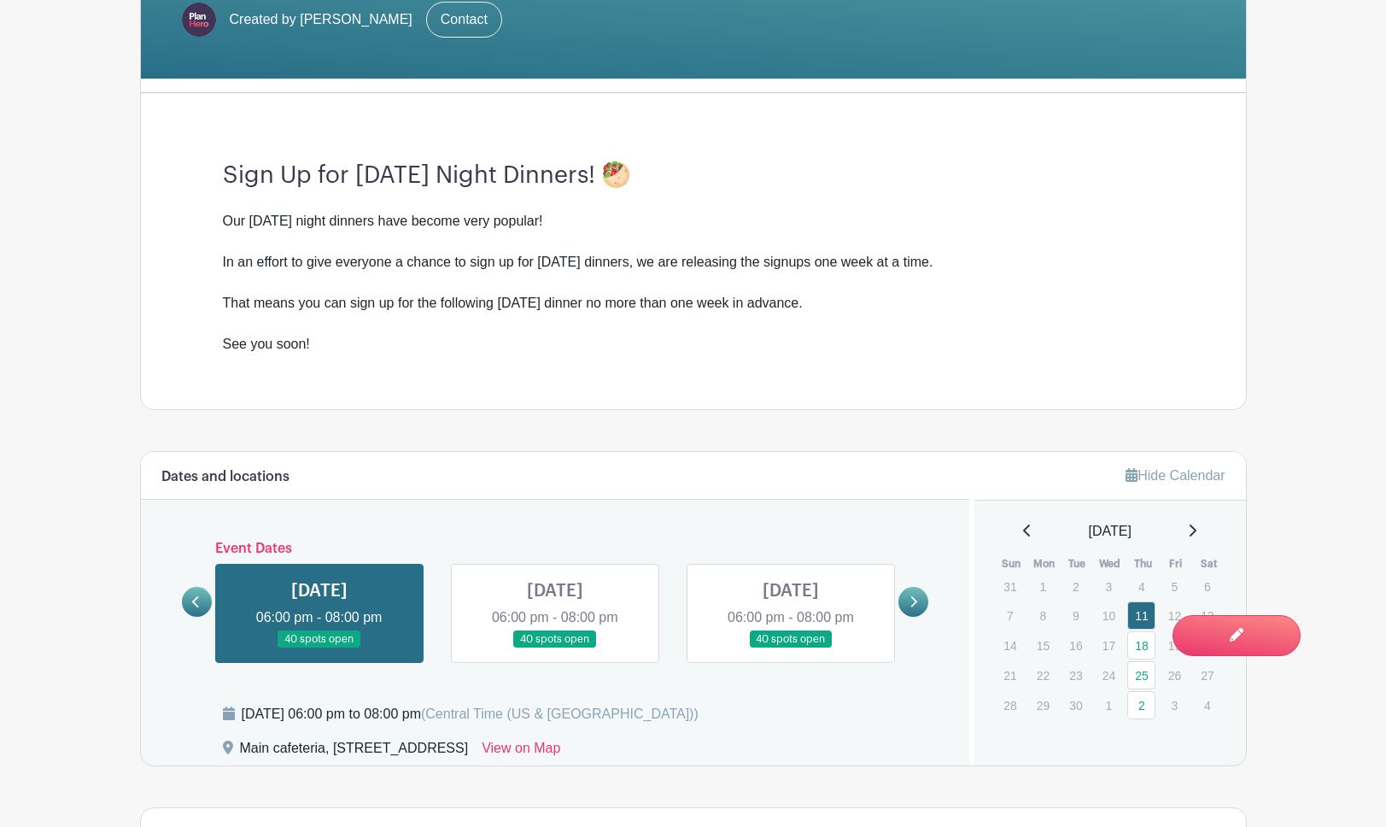
scroll to position [719, 0]
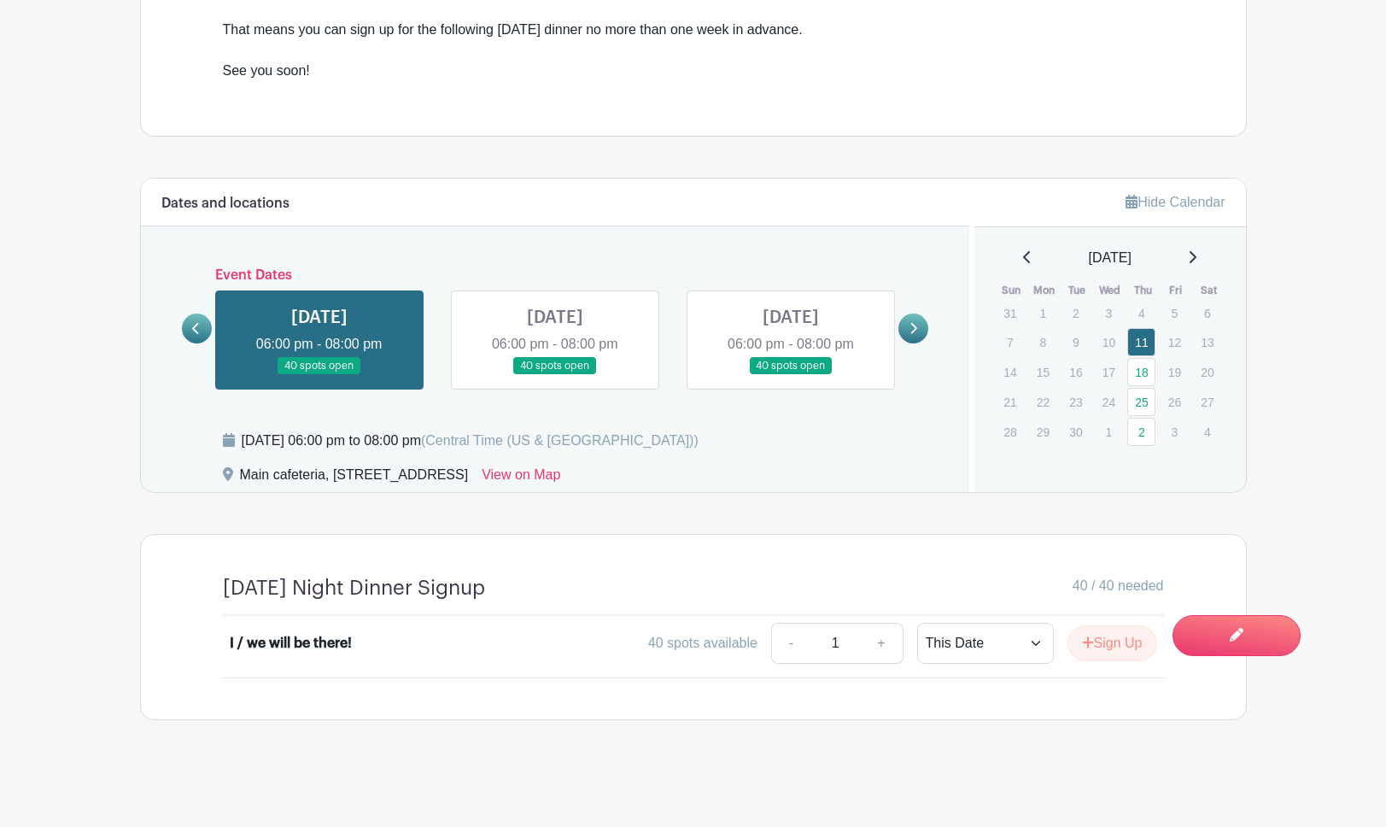
click at [555, 375] on link at bounding box center [555, 375] width 0 height 0
